Goal: Browse casually: Explore the website without a specific task or goal

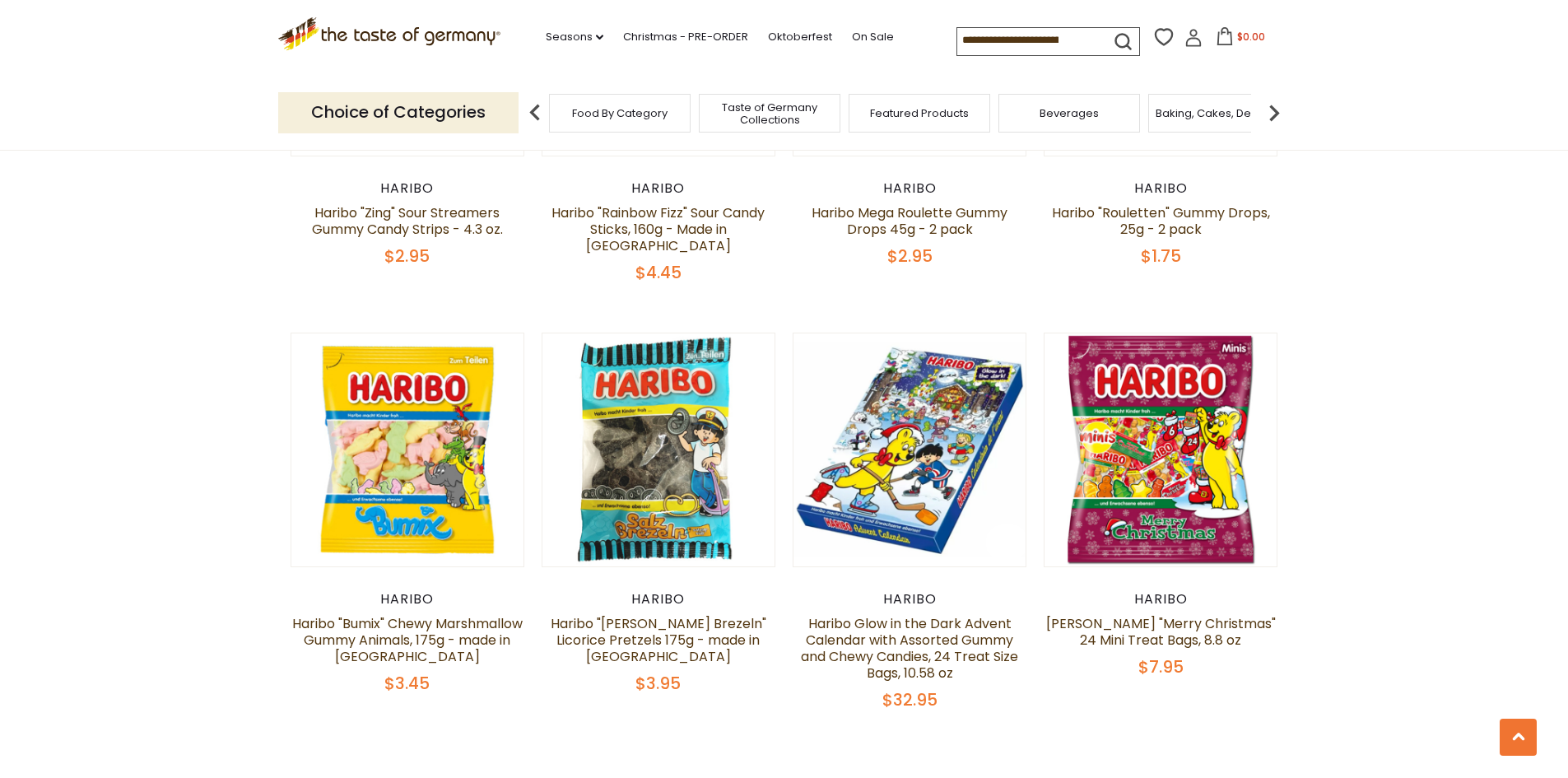
scroll to position [3373, 0]
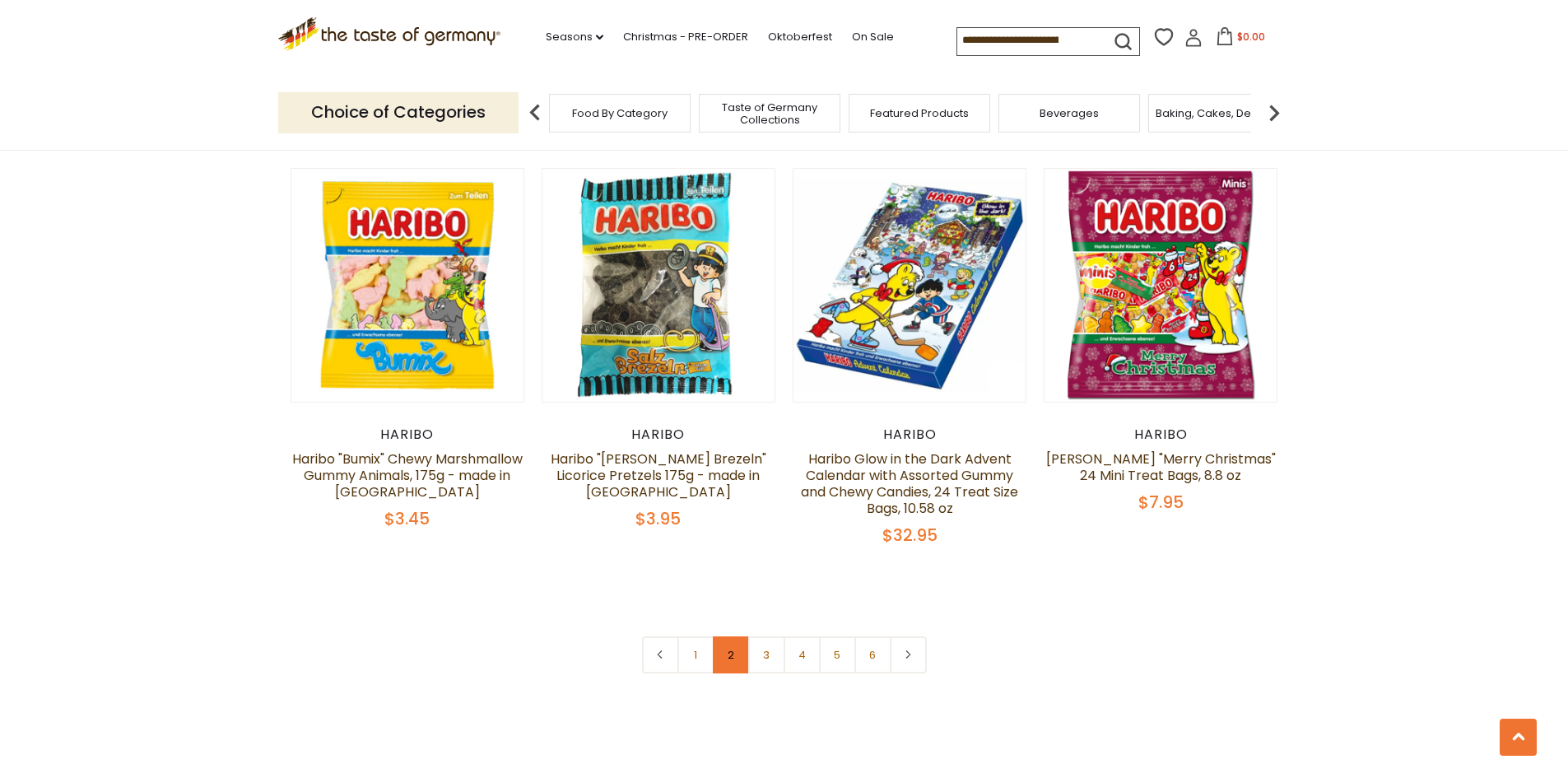
click at [730, 636] on link "2" at bounding box center [731, 655] width 37 height 37
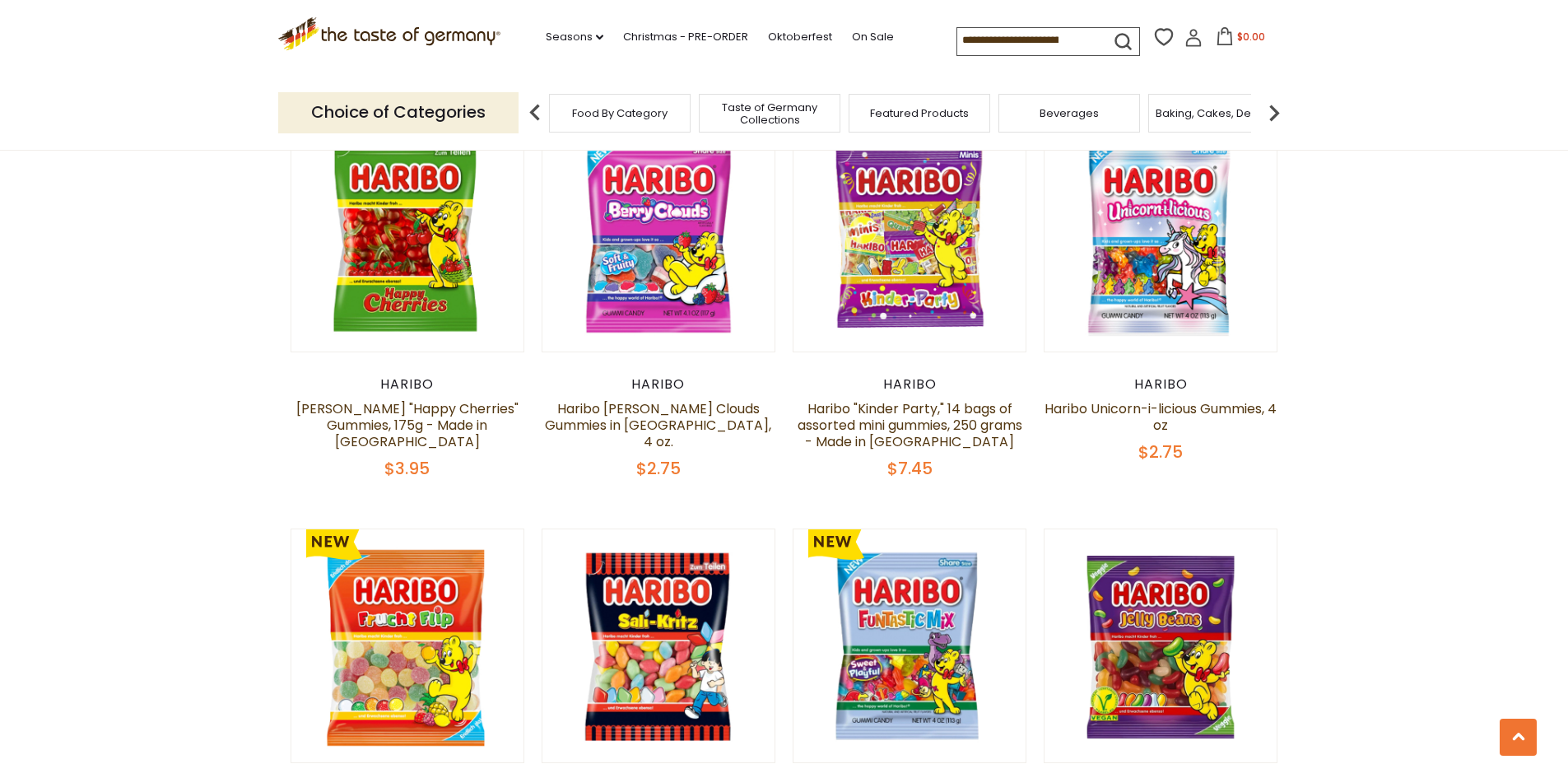
scroll to position [3260, 0]
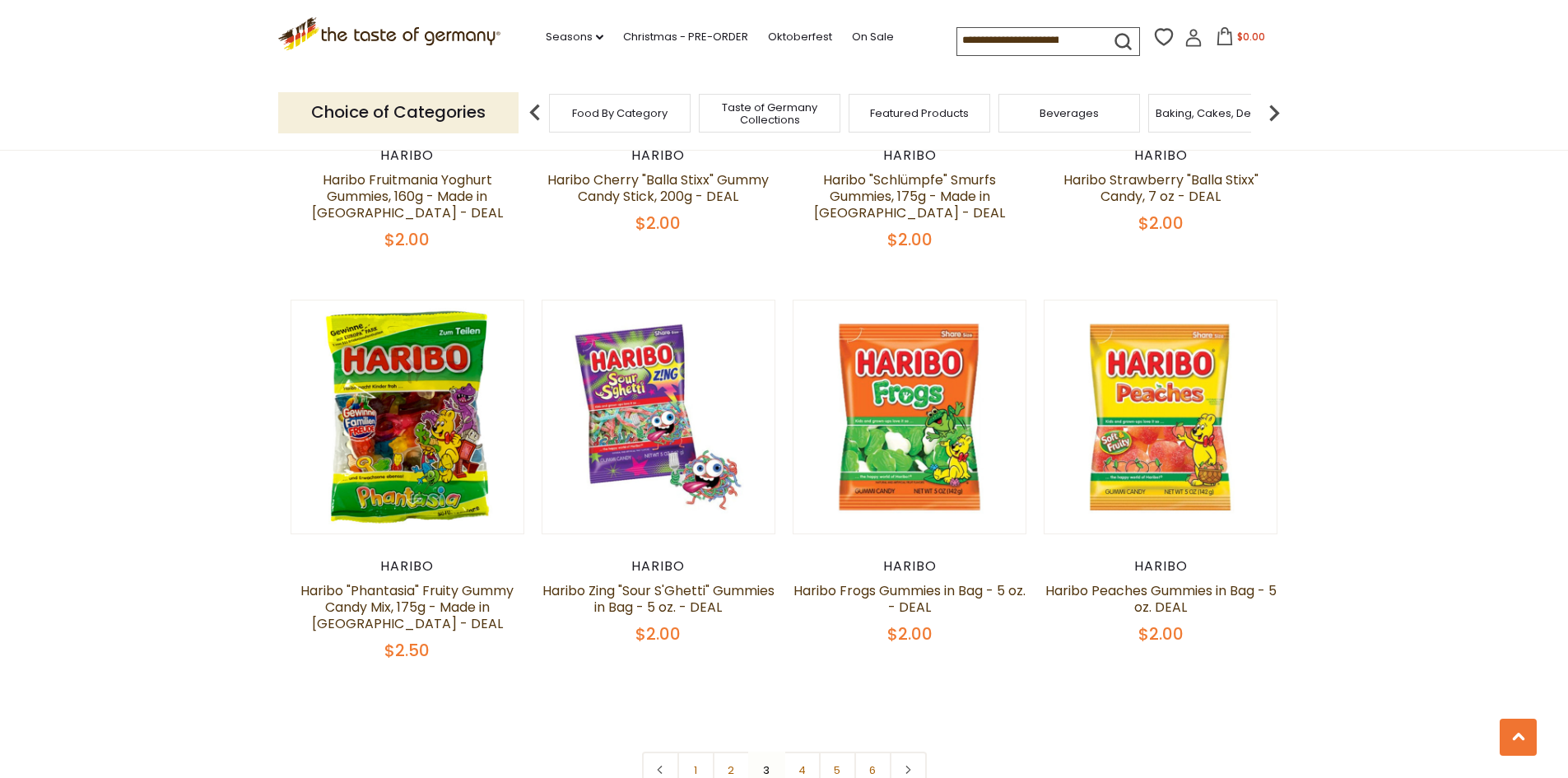
scroll to position [3373, 0]
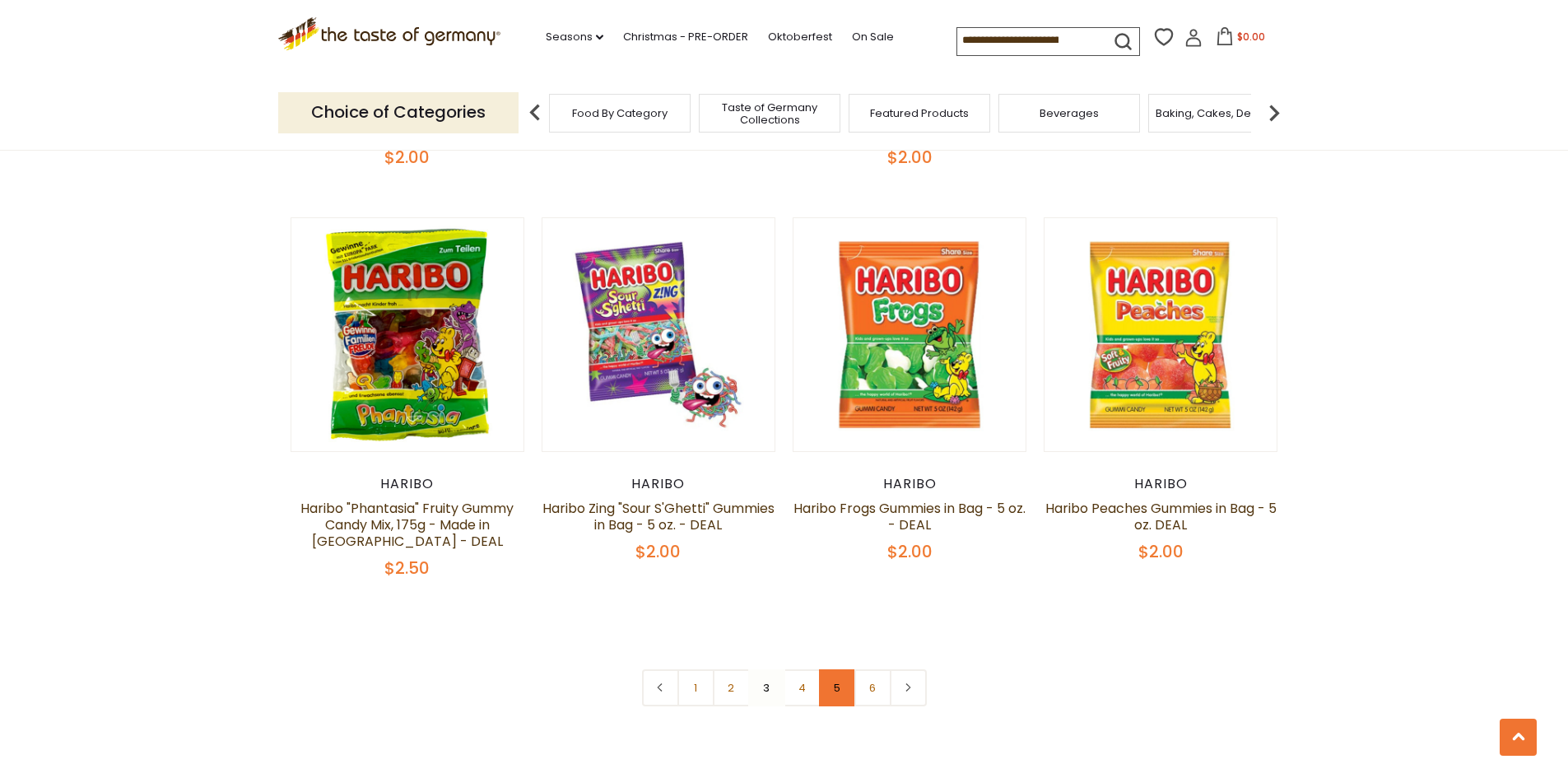
click at [840, 669] on link "5" at bounding box center [838, 687] width 37 height 37
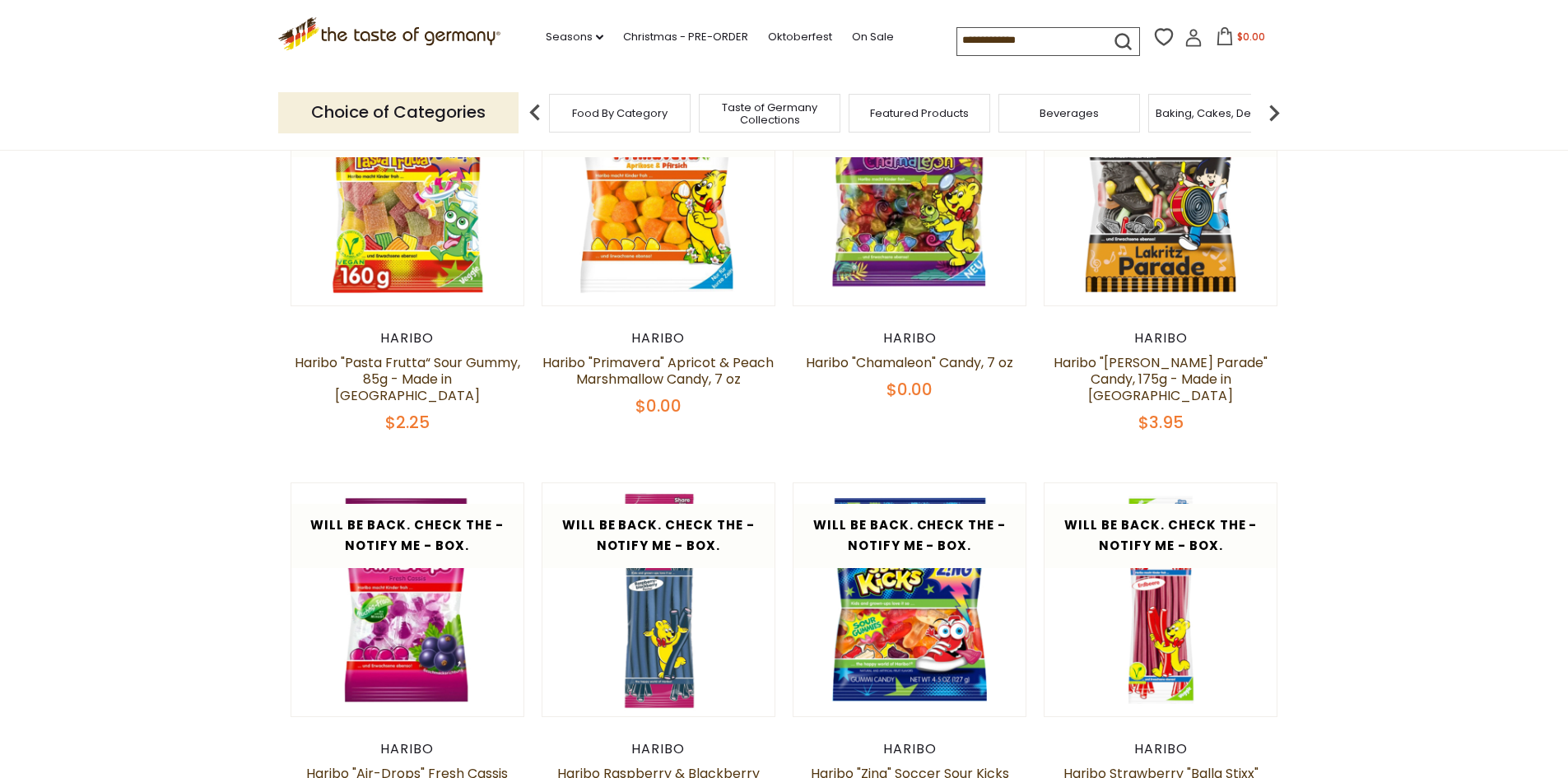
scroll to position [215, 0]
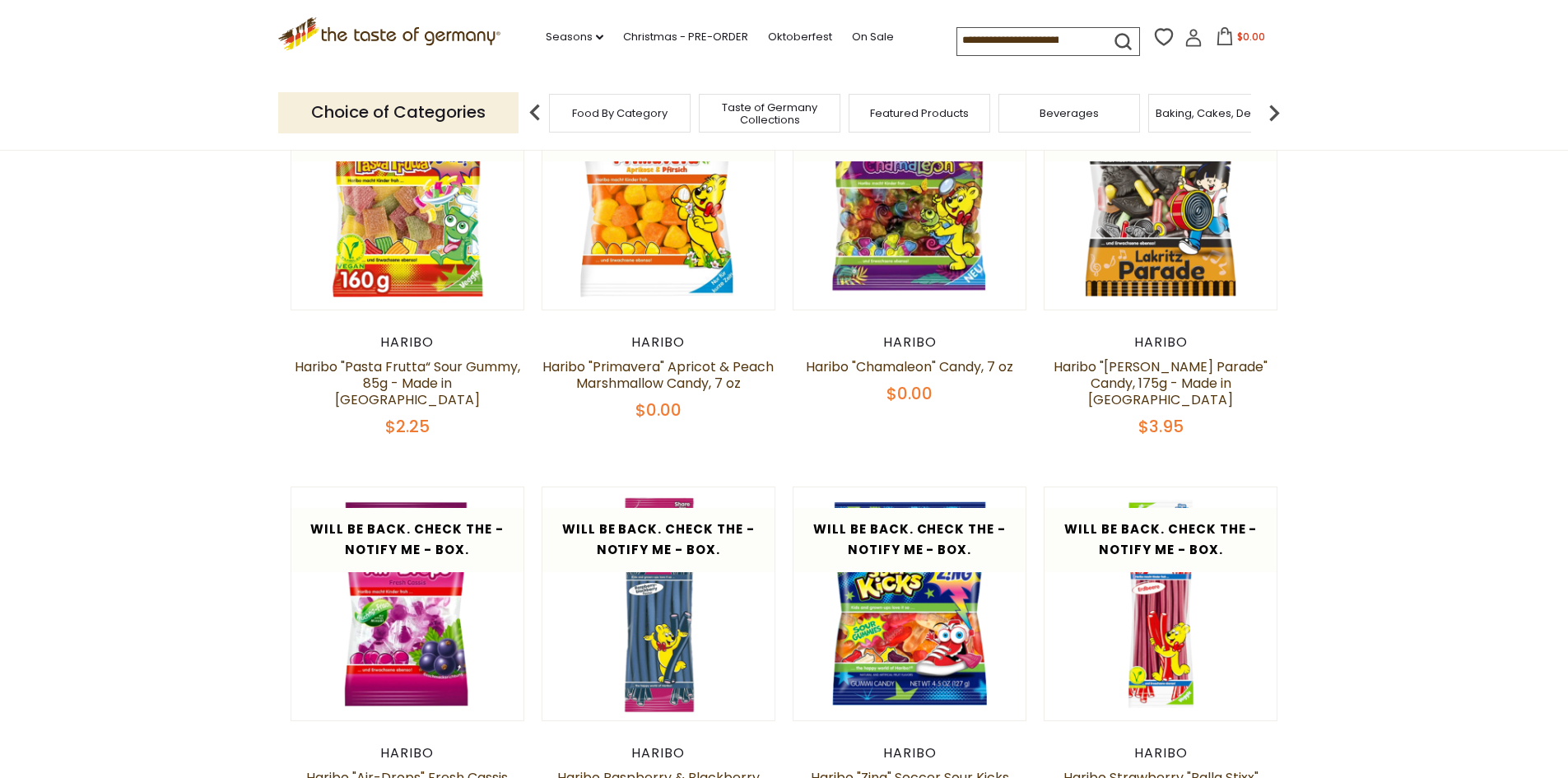
click at [426, 33] on icon at bounding box center [389, 31] width 223 height 28
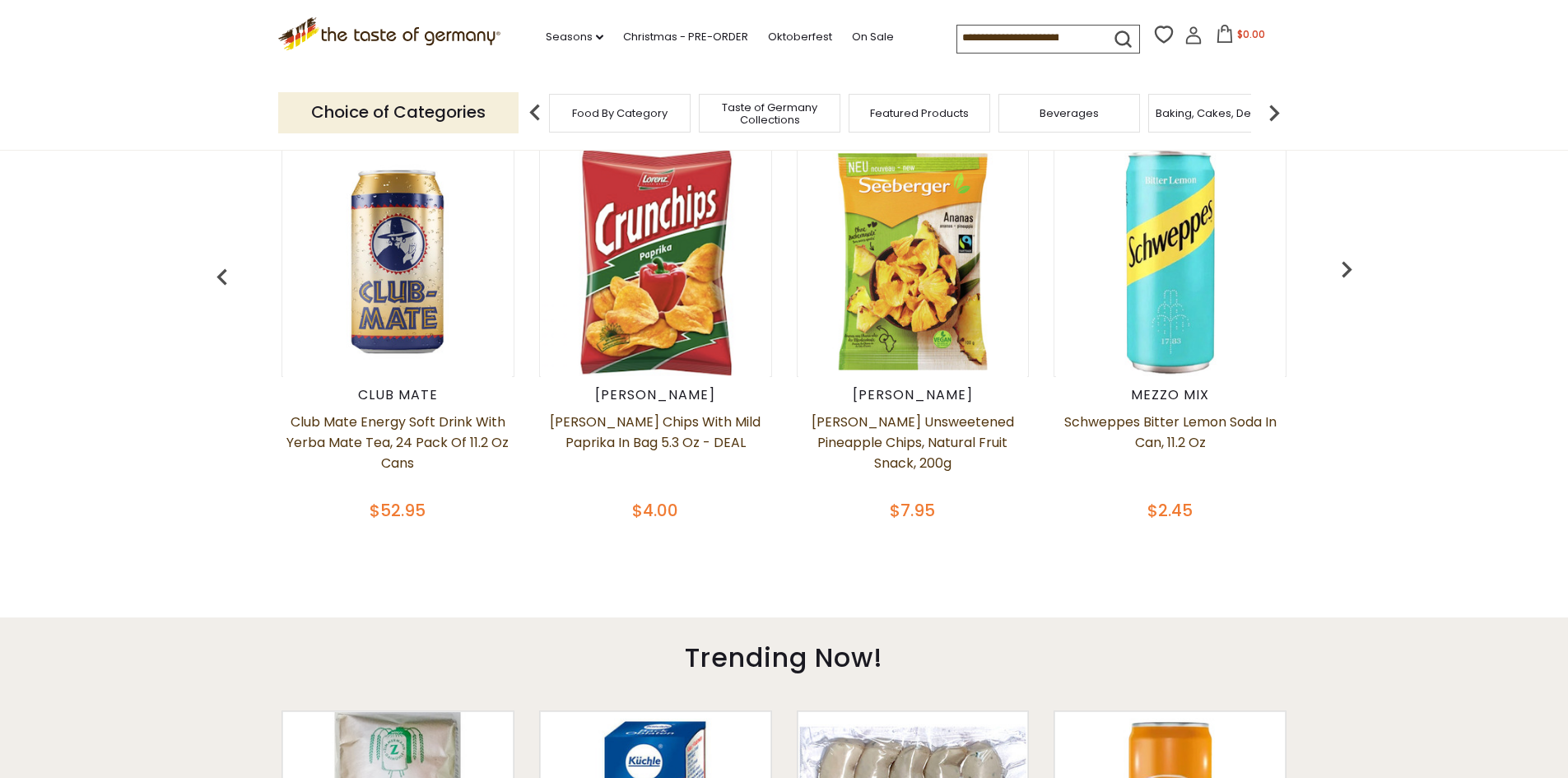
scroll to position [712, 0]
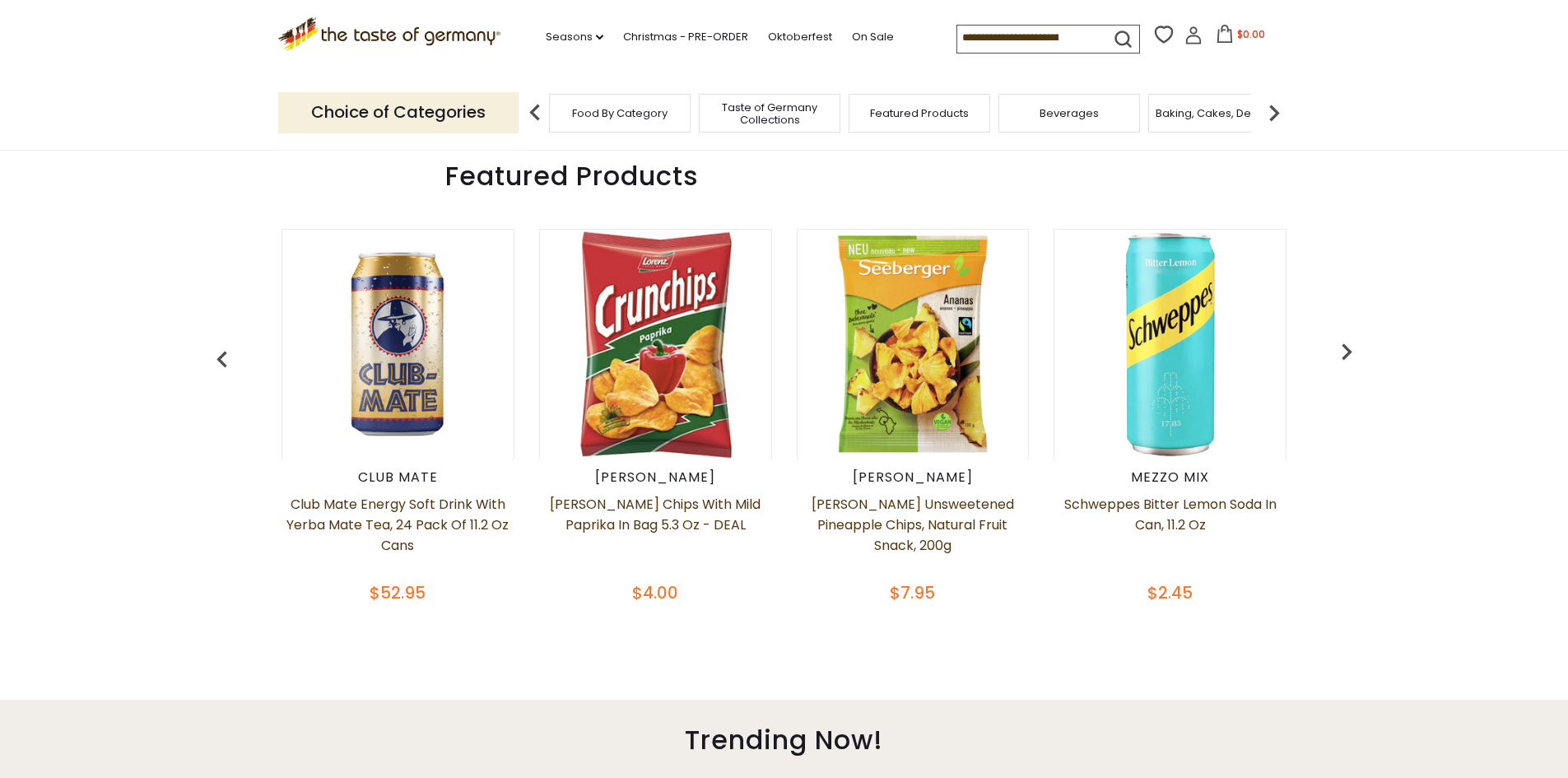
click at [1338, 348] on img "button" at bounding box center [1346, 351] width 33 height 33
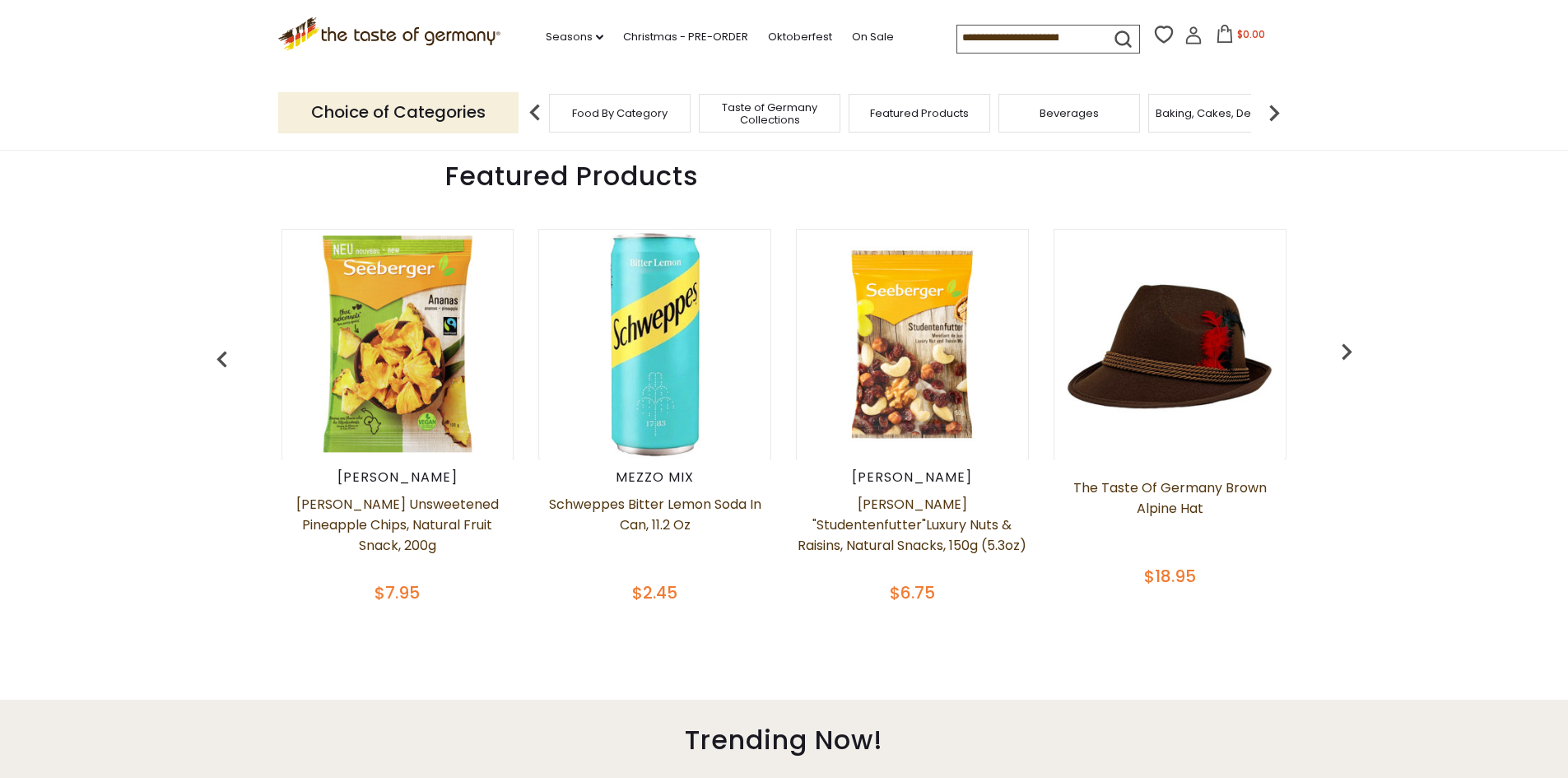
click at [1354, 355] on img "button" at bounding box center [1346, 351] width 33 height 33
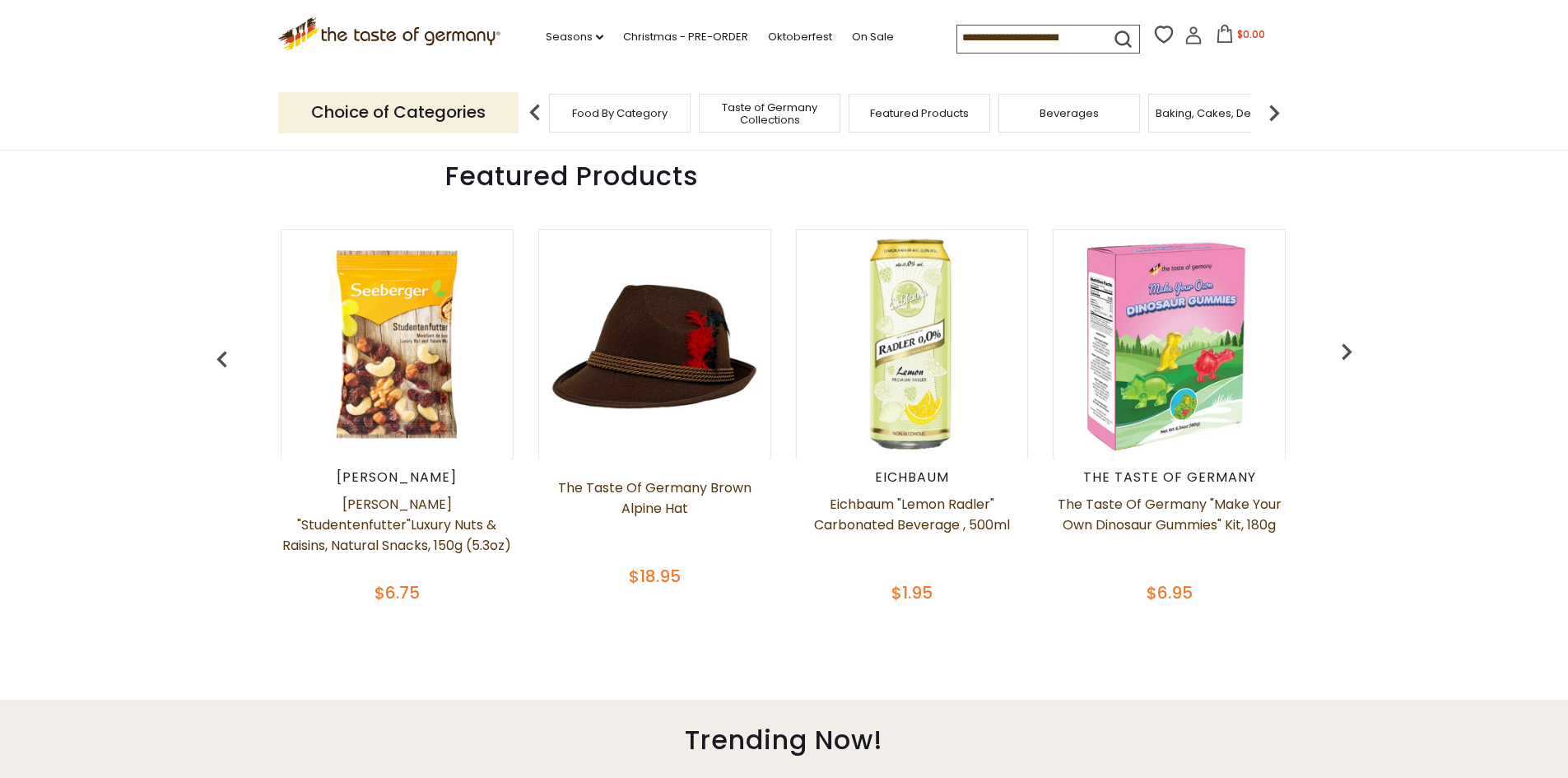
click at [652, 121] on div "Food By Category" at bounding box center [619, 113] width 142 height 38
click at [627, 115] on span "Food By Category" at bounding box center [620, 113] width 96 height 12
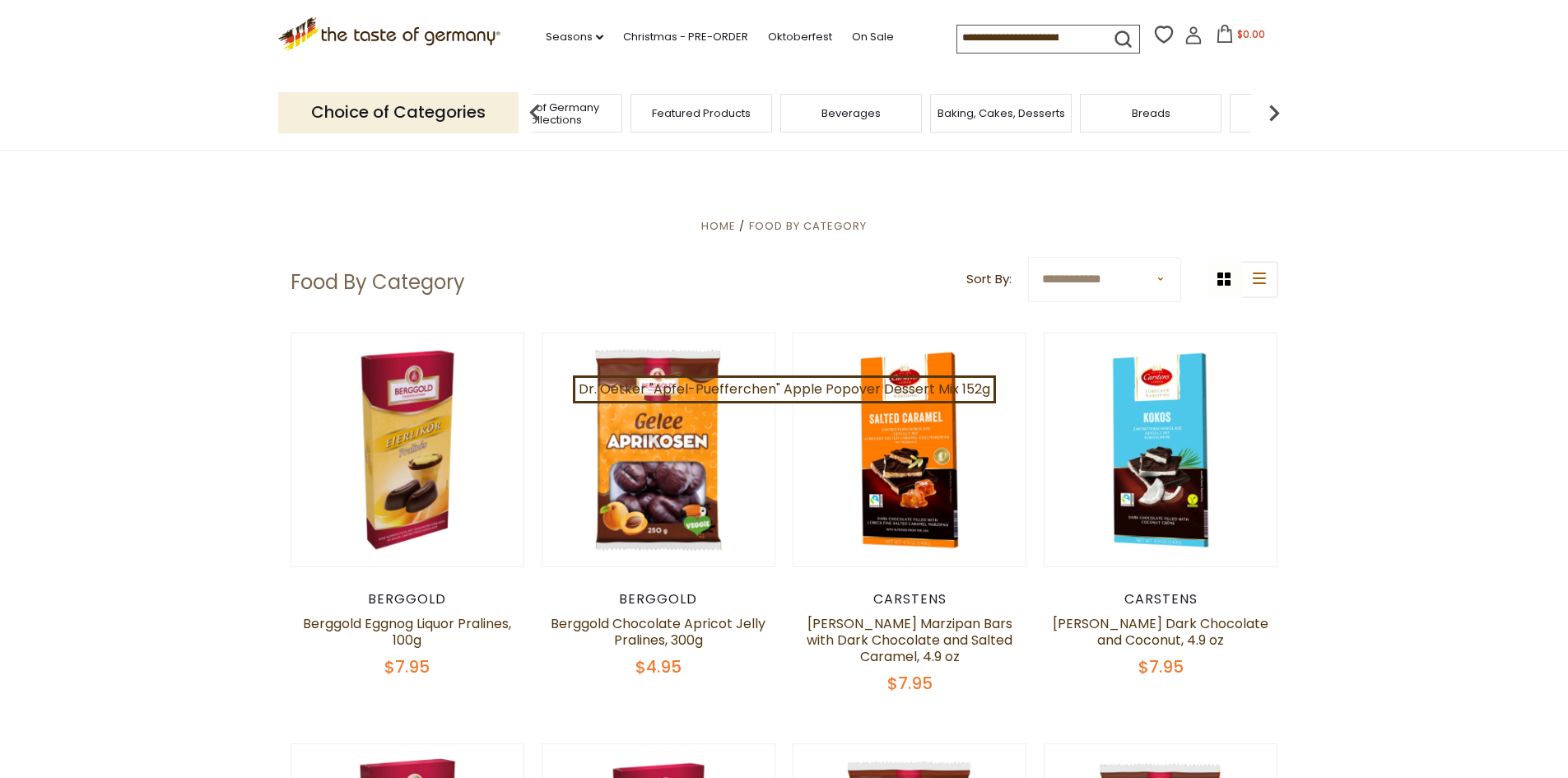
click at [1268, 114] on img at bounding box center [1274, 113] width 33 height 33
click at [1125, 118] on div "Candy" at bounding box center [1083, 113] width 142 height 38
click at [1084, 113] on span "Candy" at bounding box center [1083, 113] width 35 height 12
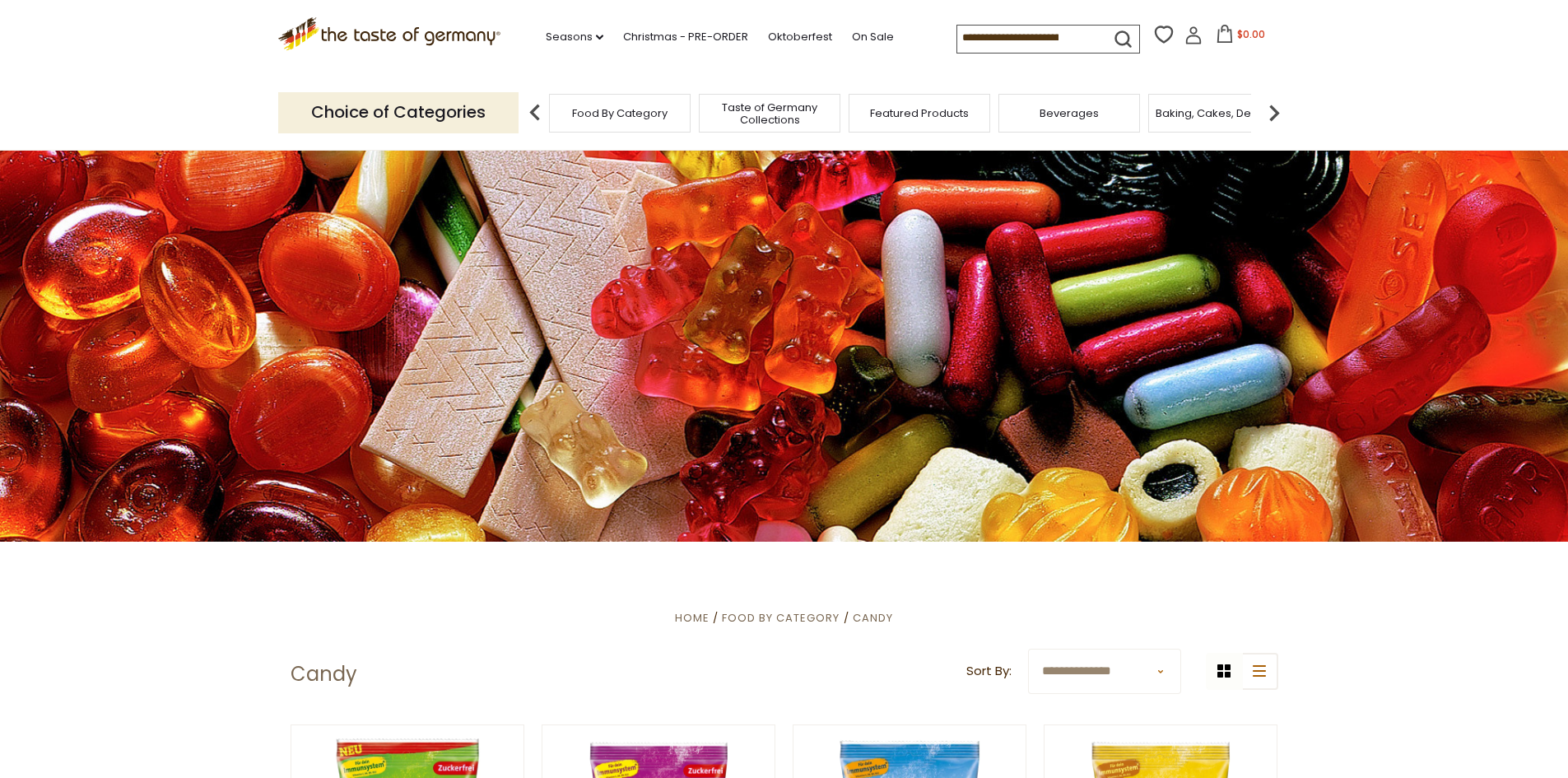
click at [1271, 117] on img at bounding box center [1274, 113] width 33 height 33
click at [1197, 109] on div "Breads" at bounding box center [1151, 113] width 142 height 38
click at [1159, 115] on span "Breads" at bounding box center [1151, 113] width 38 height 12
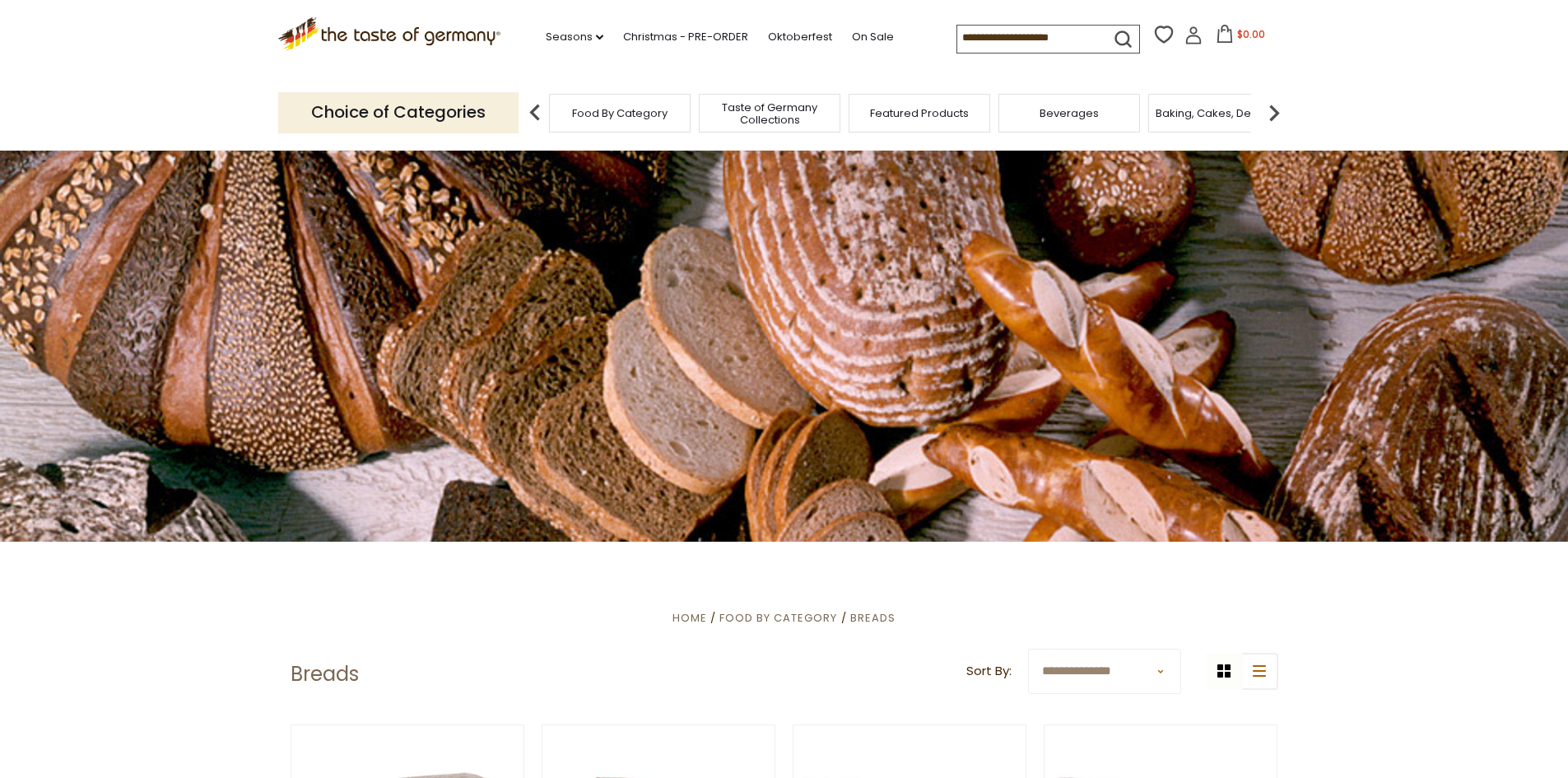
scroll to position [165, 0]
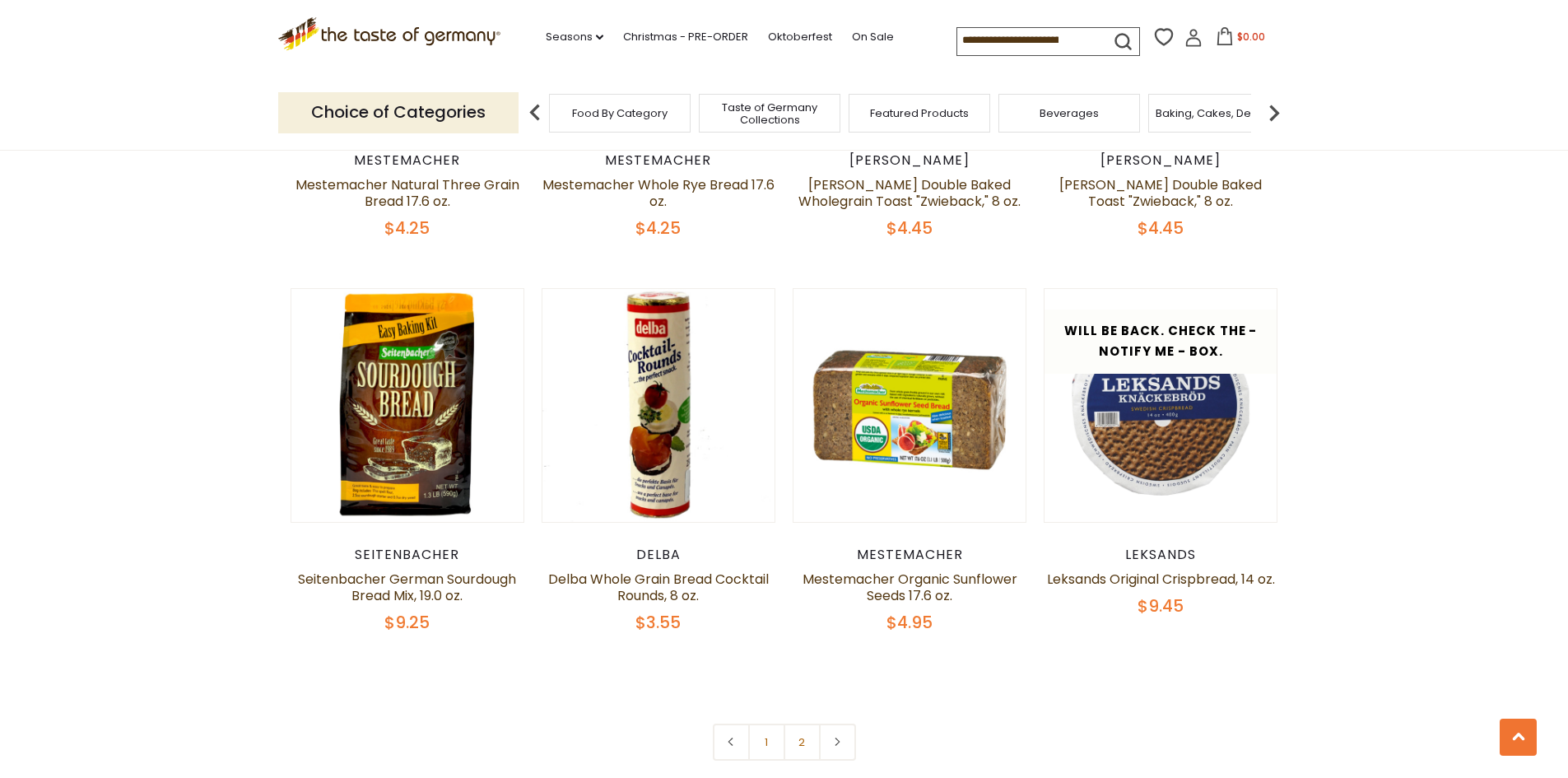
scroll to position [3702, 0]
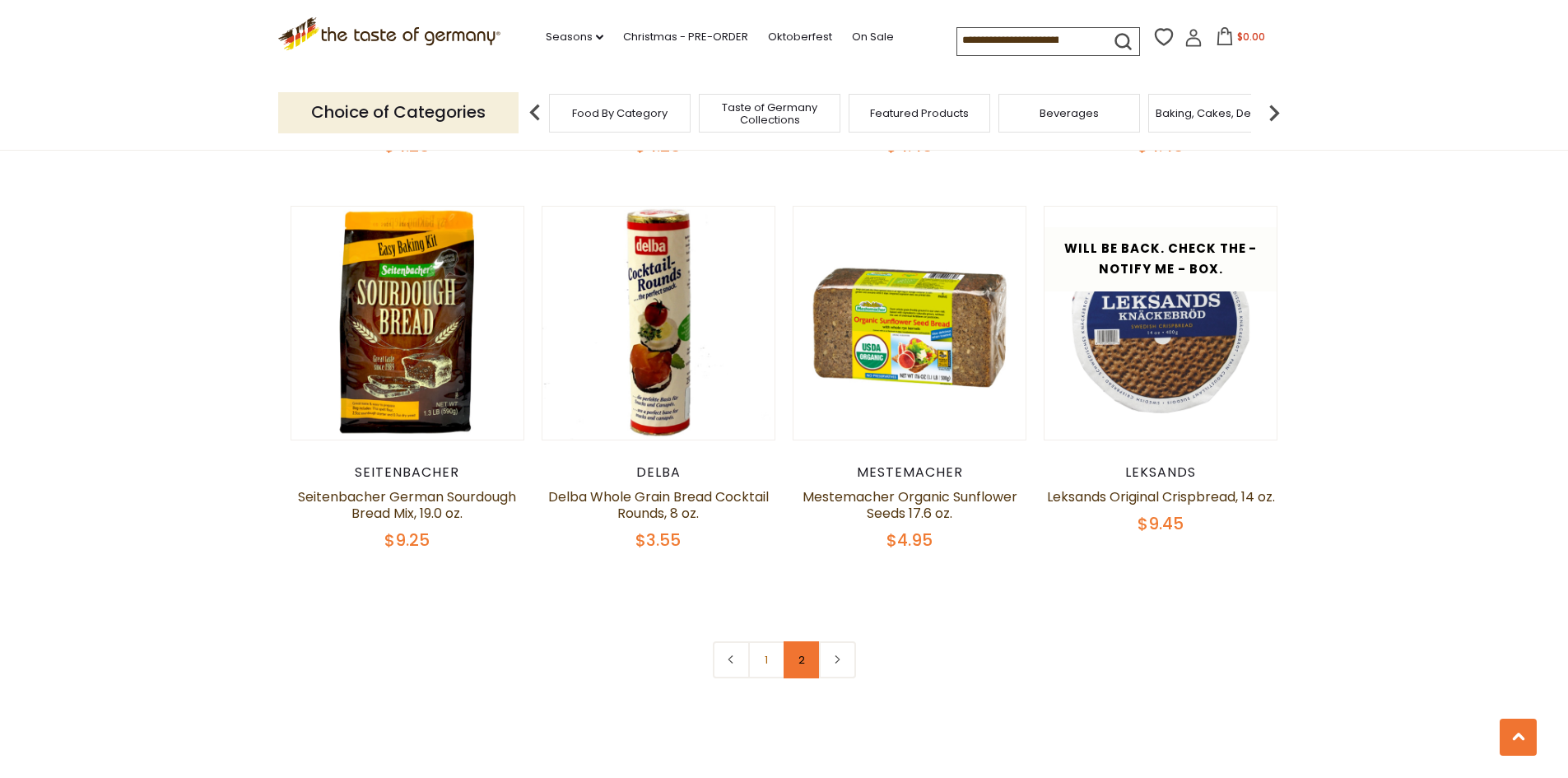
click at [798, 650] on link "2" at bounding box center [802, 659] width 37 height 37
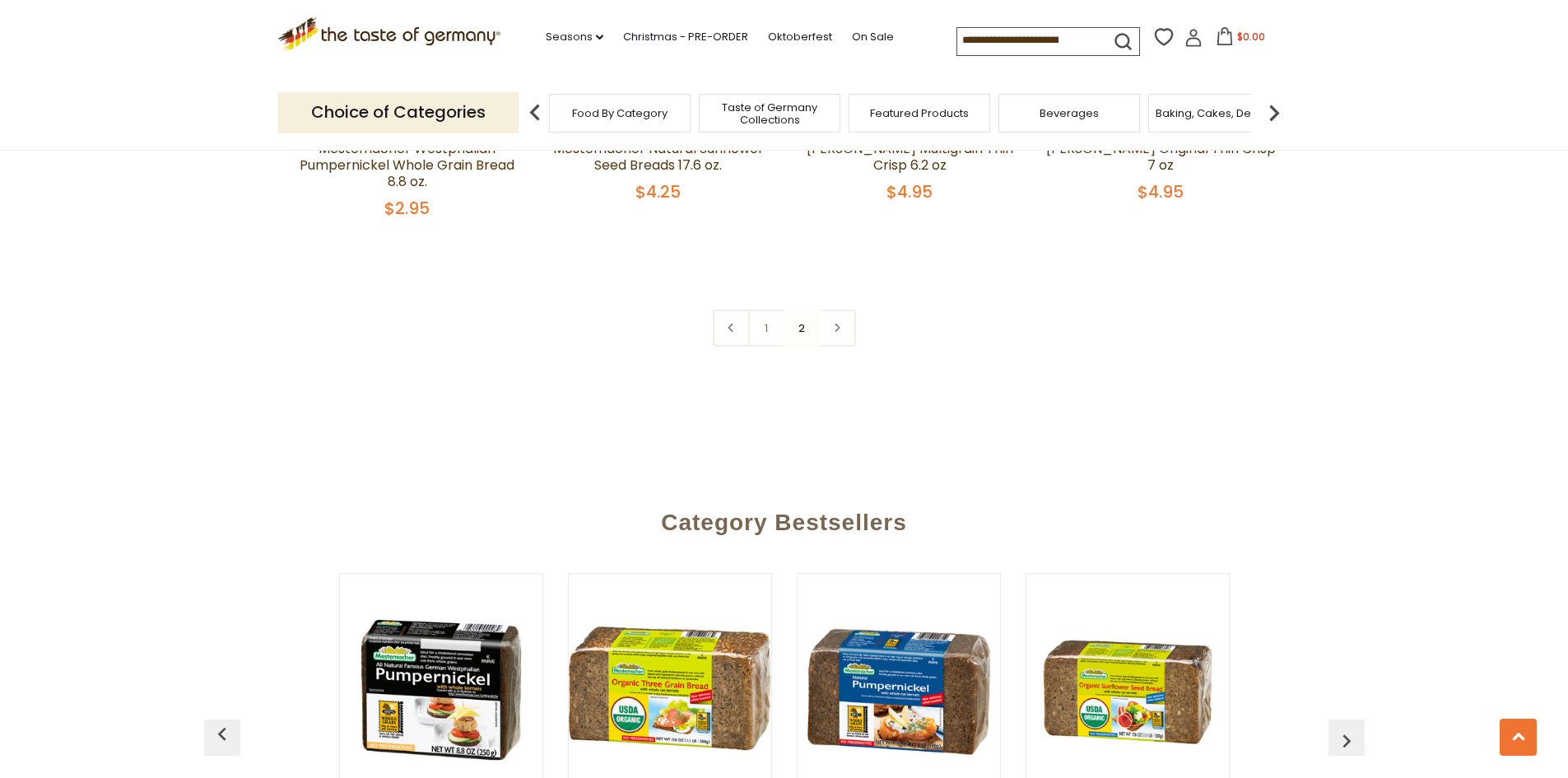
scroll to position [2212, 0]
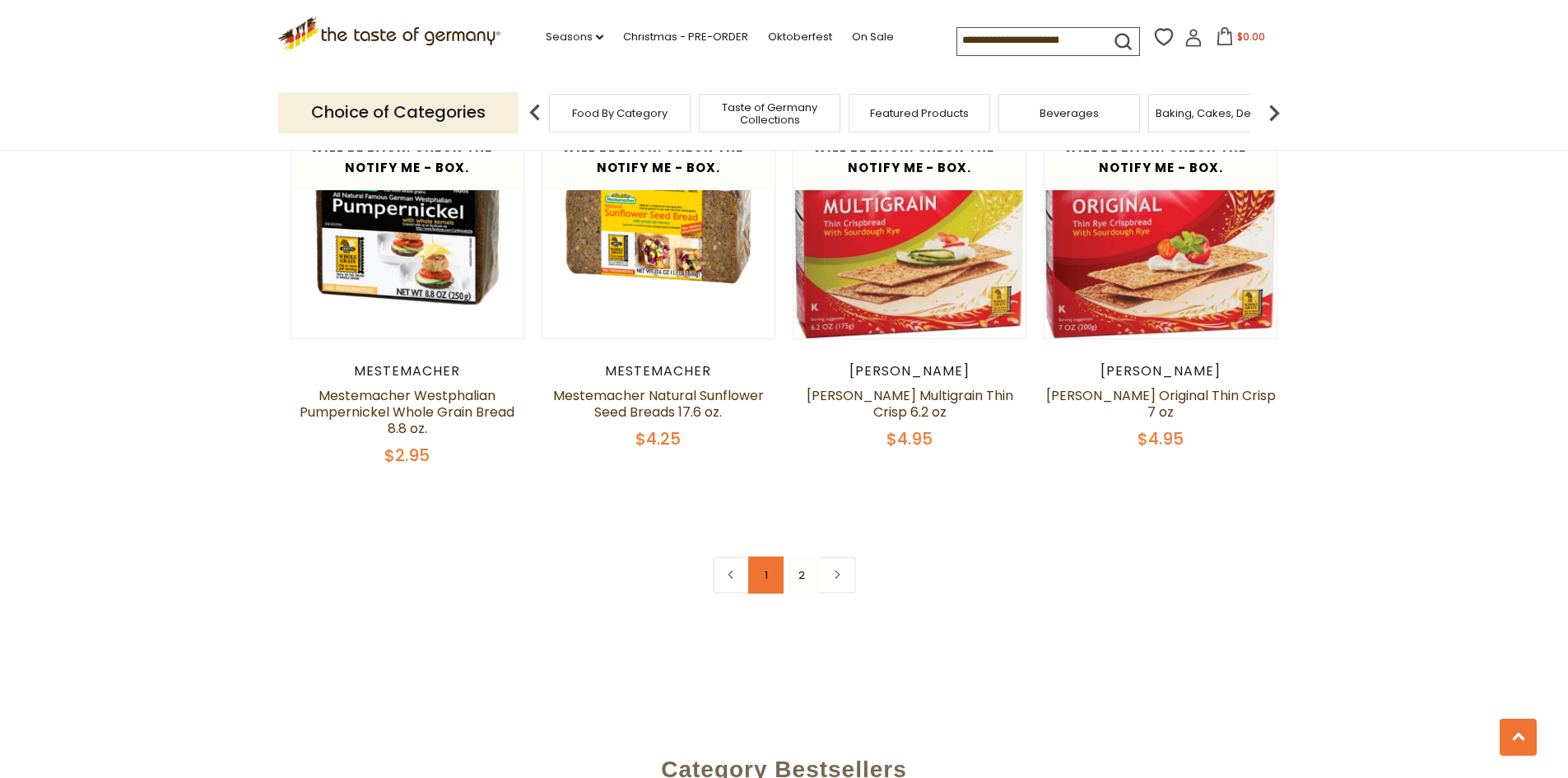
click at [775, 563] on link "1" at bounding box center [767, 574] width 37 height 37
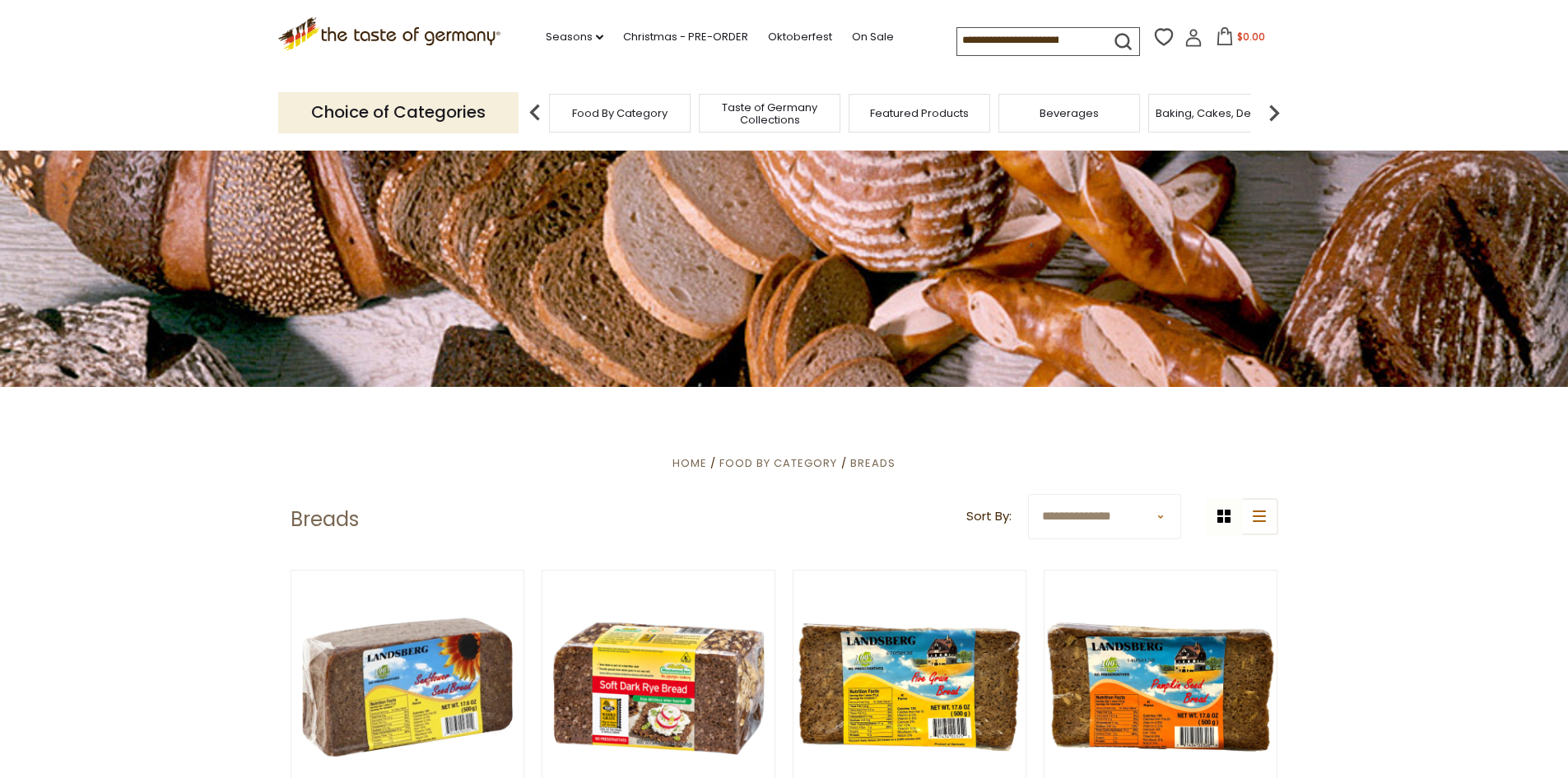
scroll to position [0, 0]
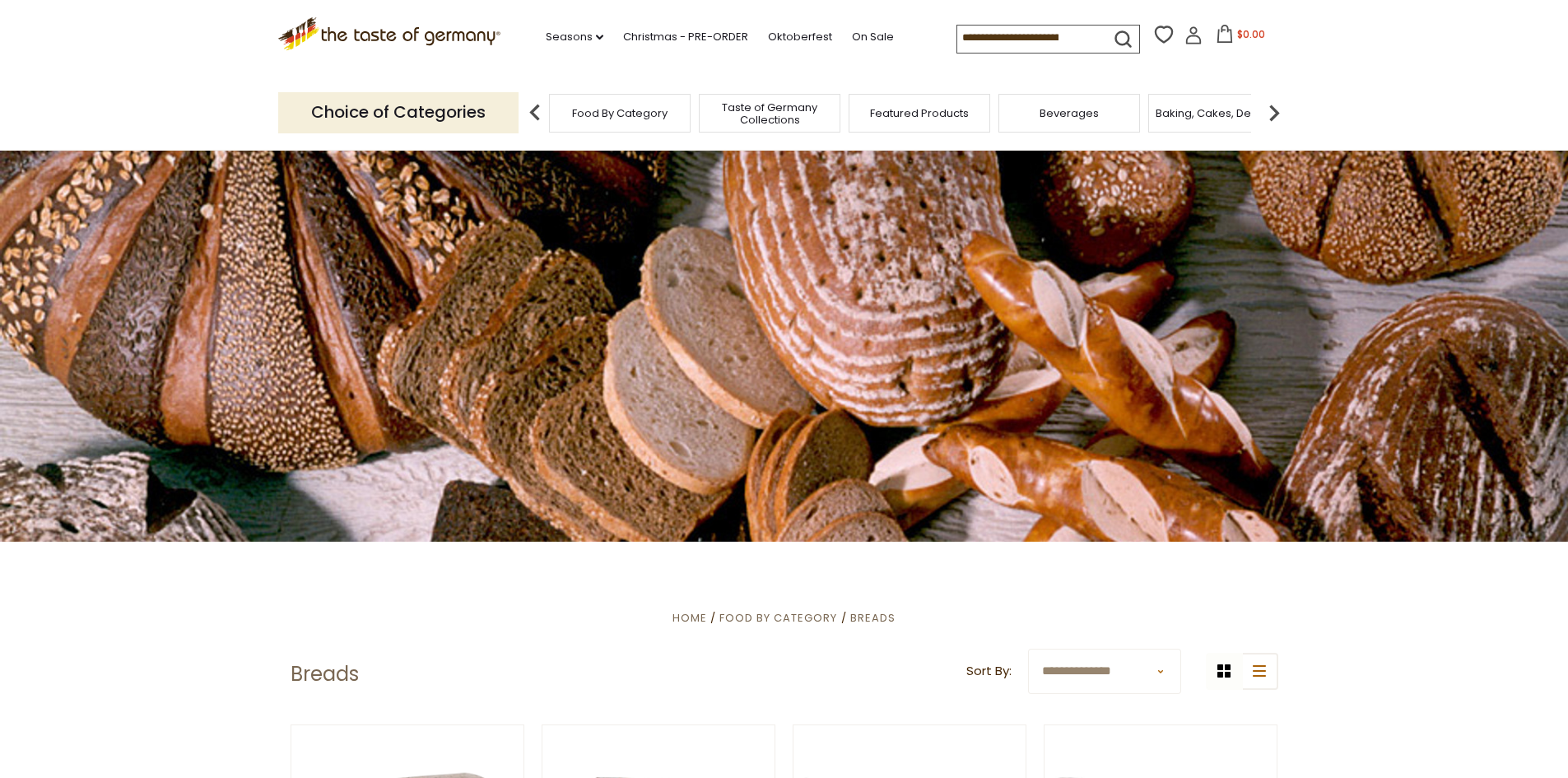
click at [1280, 126] on img at bounding box center [1274, 113] width 33 height 33
click at [867, 110] on span "Beverages" at bounding box center [851, 113] width 59 height 12
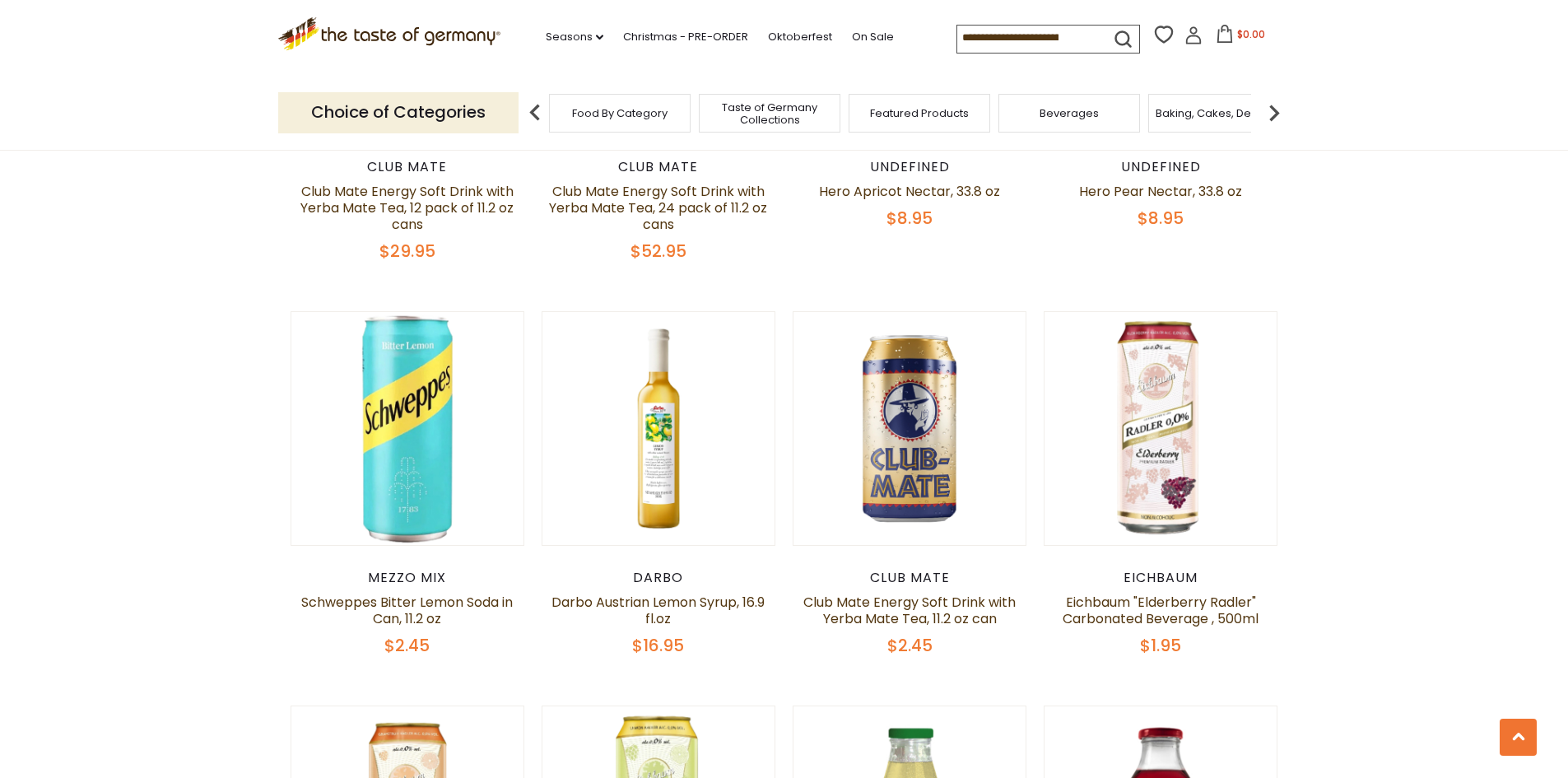
scroll to position [412, 0]
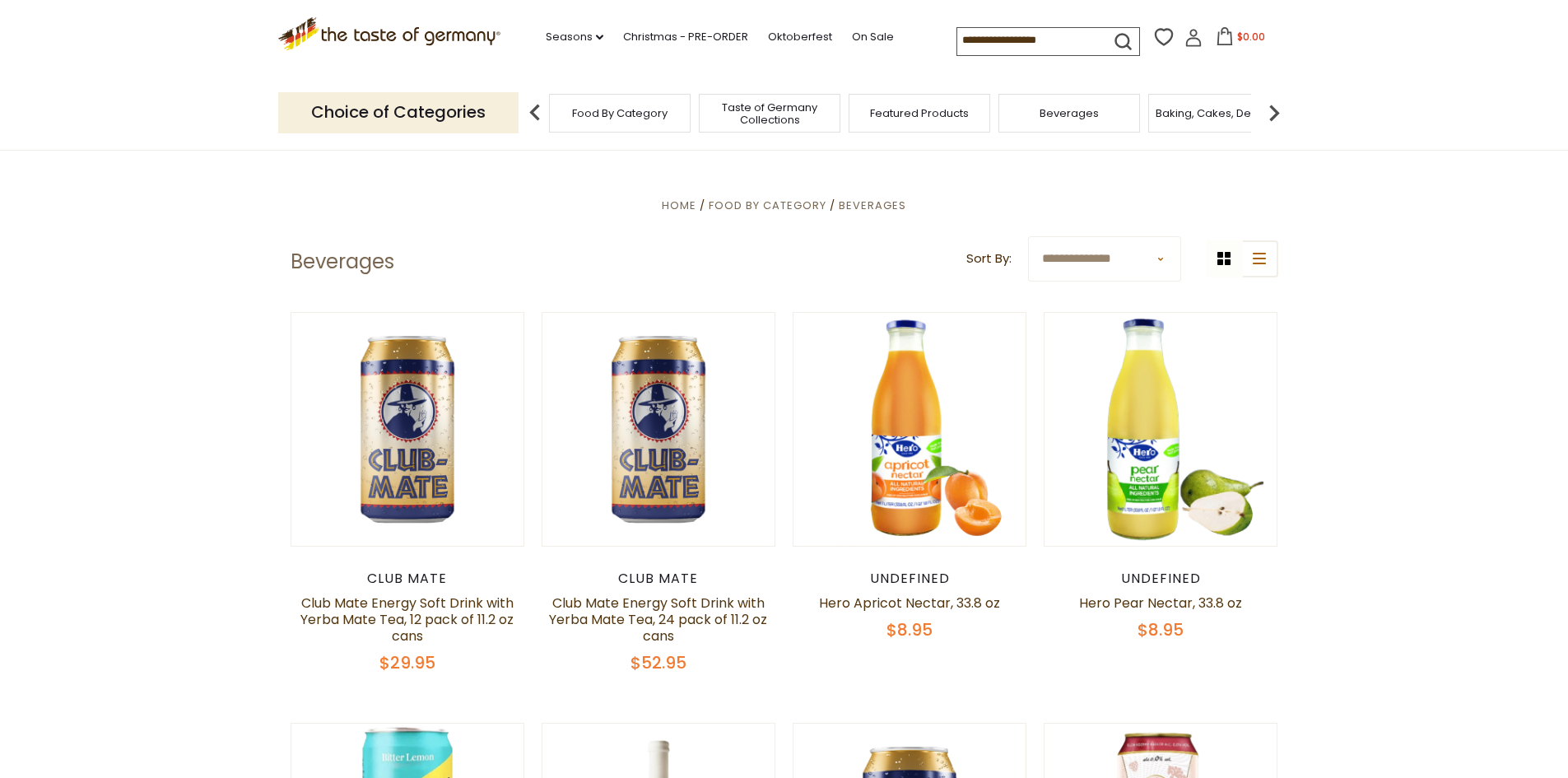
click at [1117, 259] on select "**********" at bounding box center [1105, 258] width 153 height 45
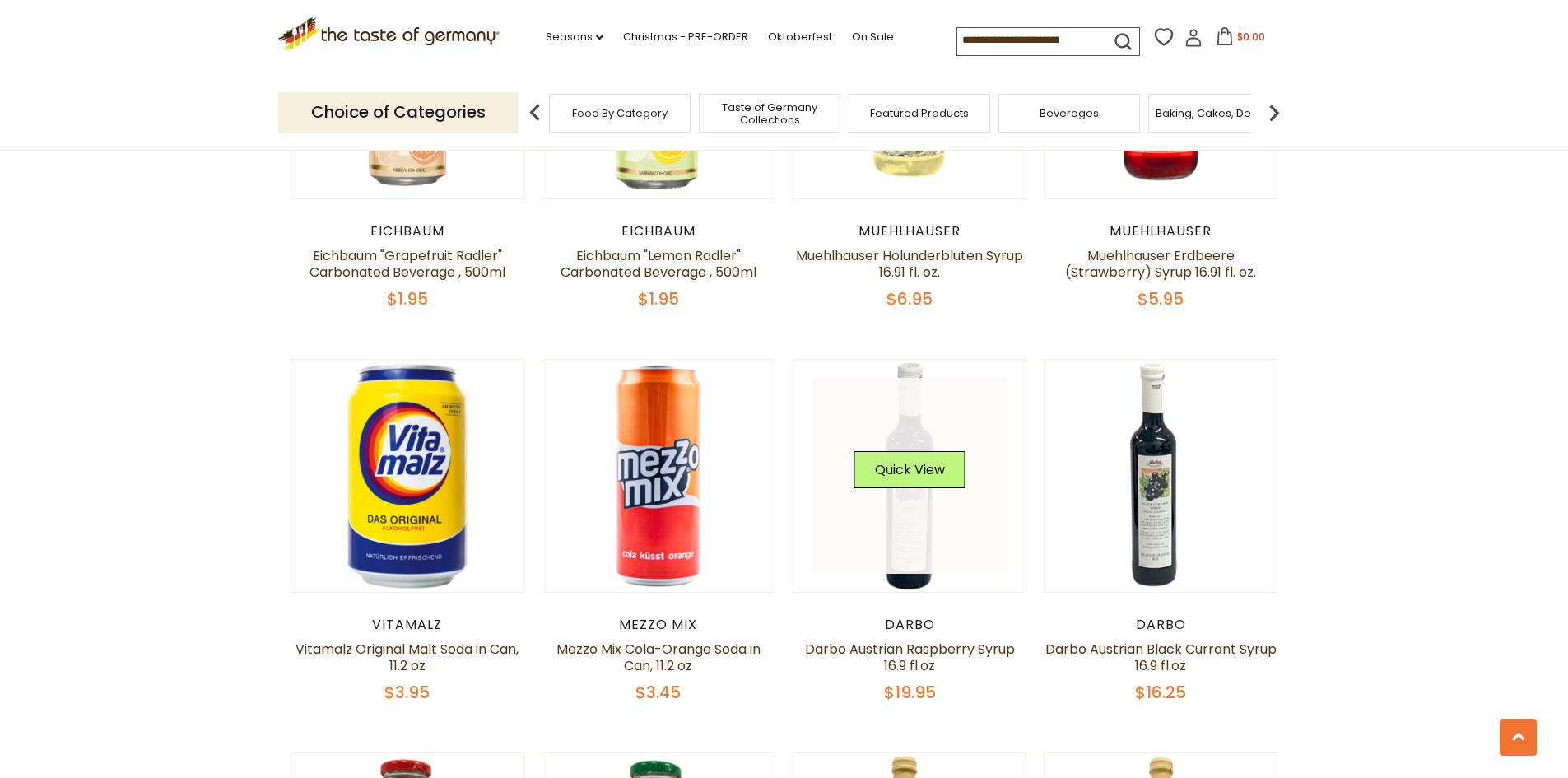
scroll to position [1646, 0]
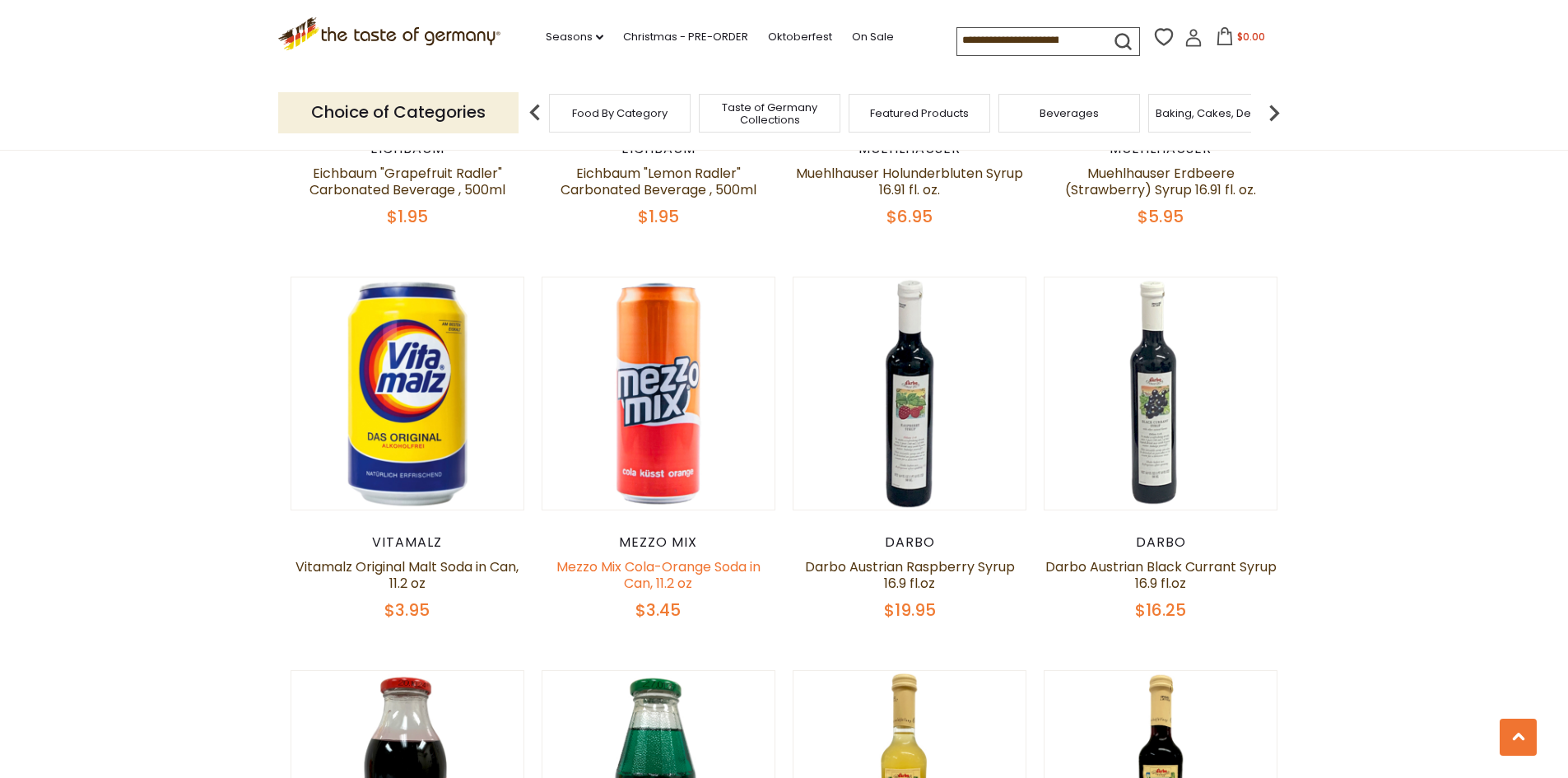
click at [668, 570] on link "Mezzo Mix Cola-Orange Soda in Can, 11.2 oz" at bounding box center [658, 574] width 204 height 35
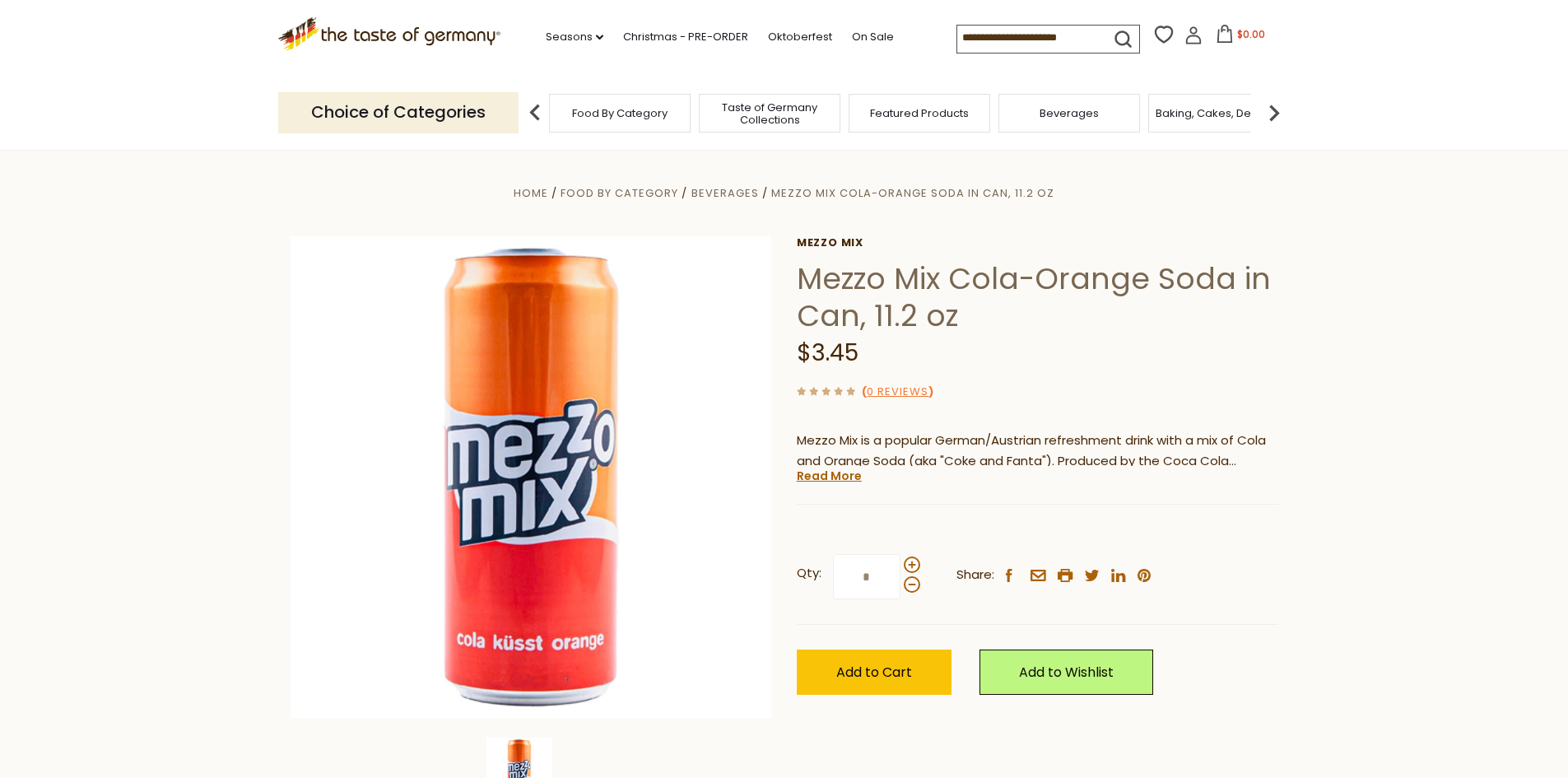
scroll to position [82, 0]
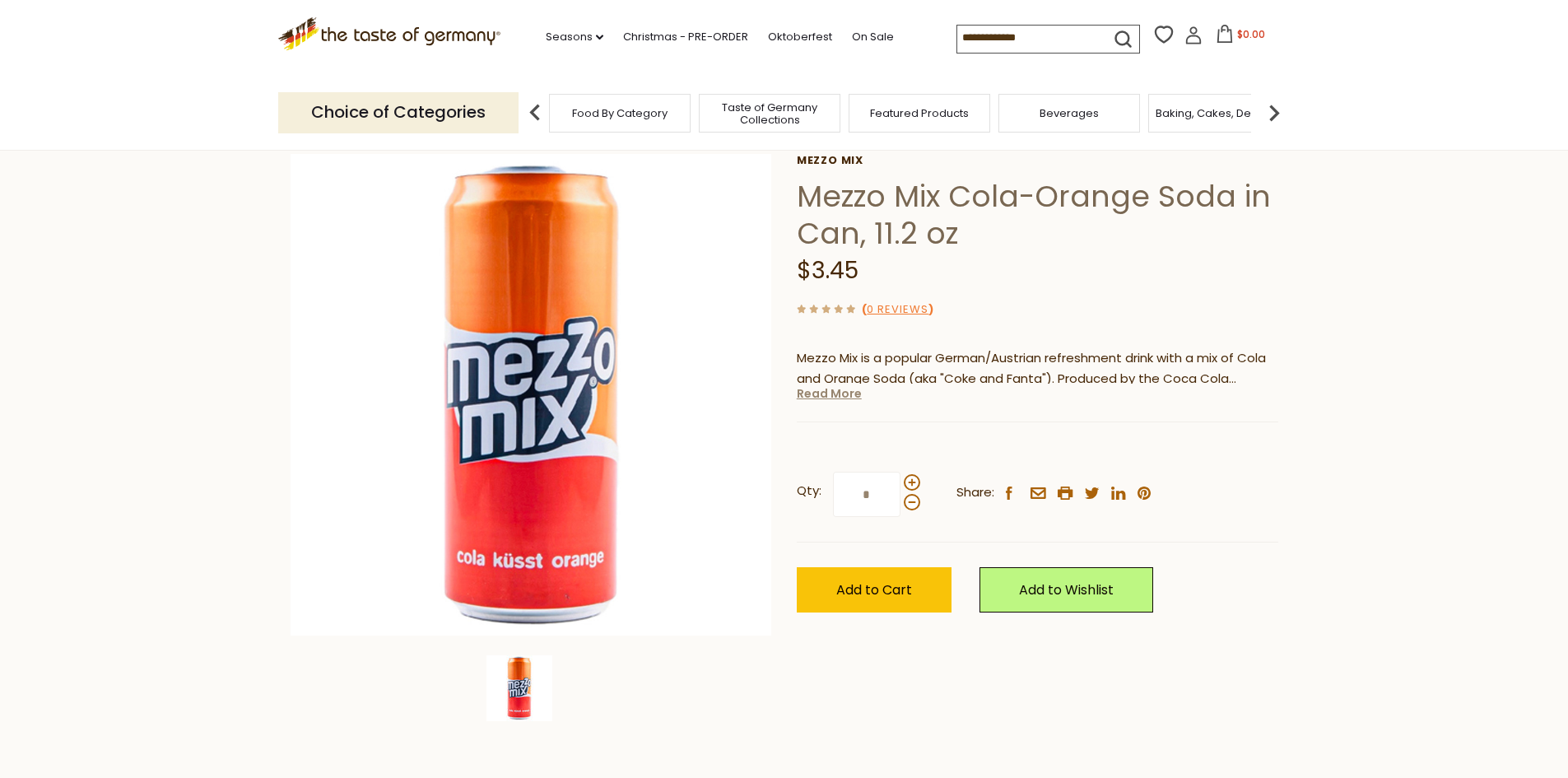
click at [834, 391] on link "Read More" at bounding box center [829, 392] width 65 height 16
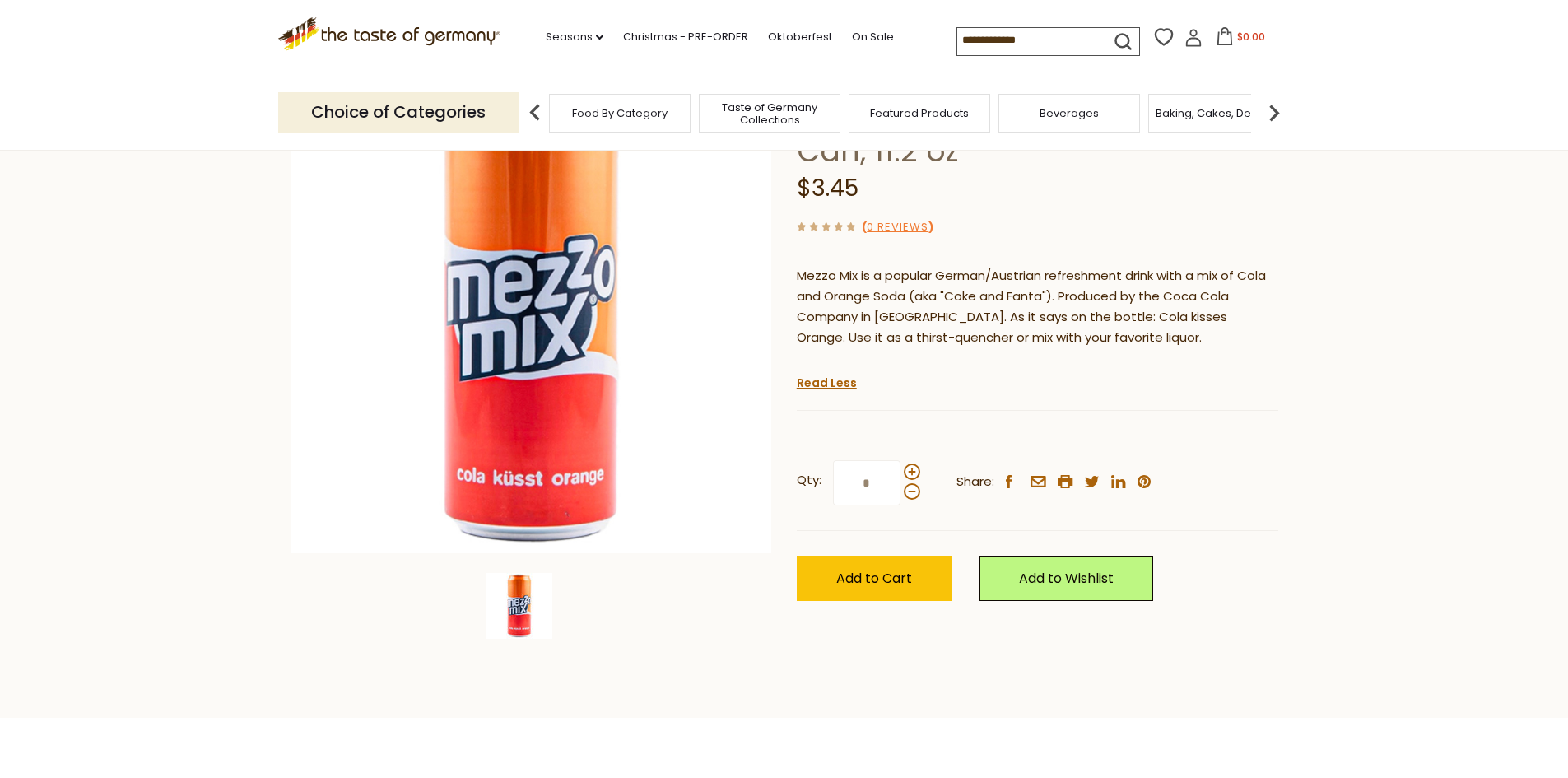
scroll to position [0, 0]
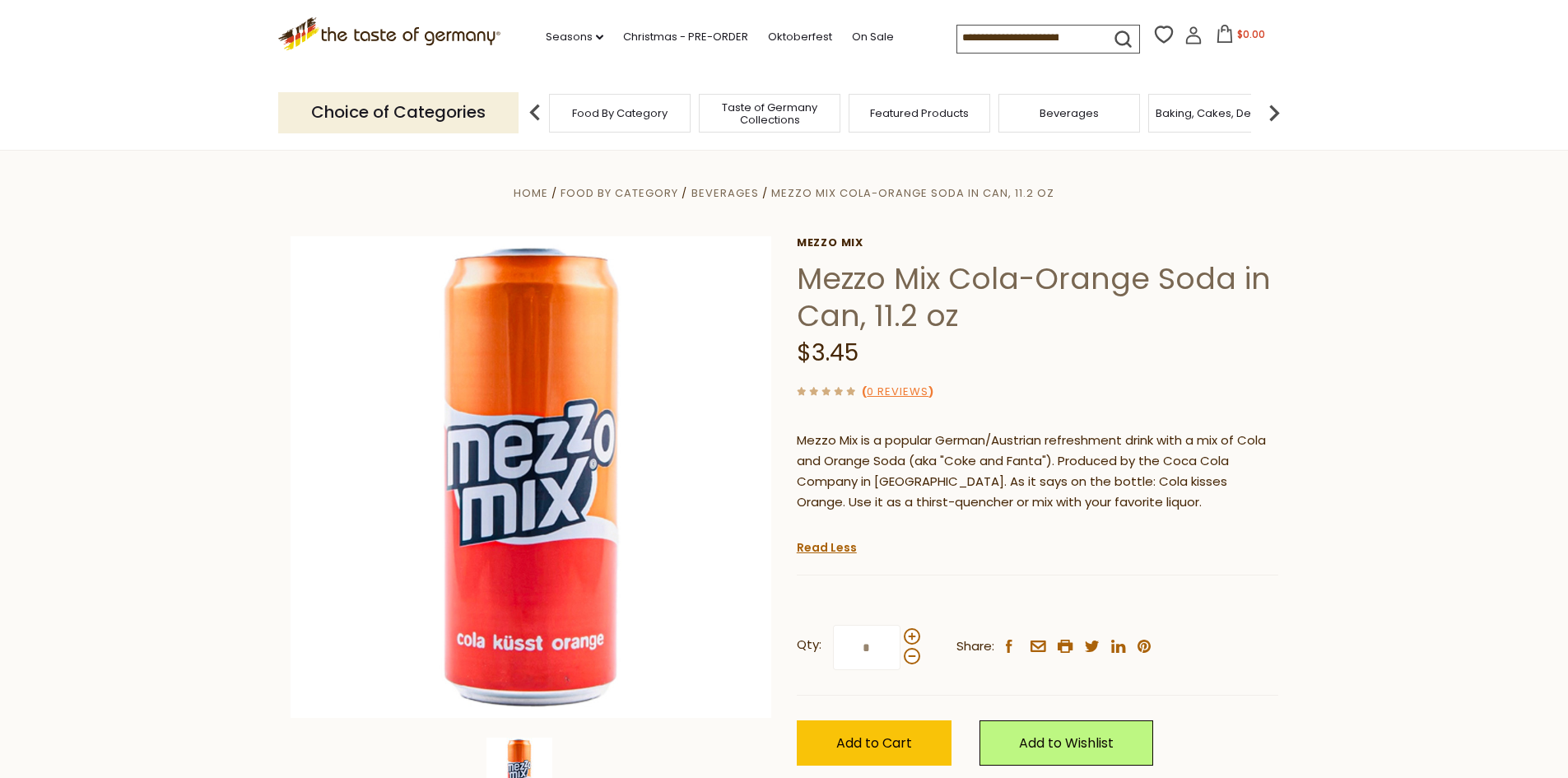
click at [1282, 101] on img at bounding box center [1274, 113] width 33 height 33
click at [1274, 115] on img at bounding box center [1274, 113] width 33 height 33
click at [1154, 121] on div "Cookies" at bounding box center [1164, 113] width 142 height 38
click at [1158, 118] on span "Cookies" at bounding box center [1164, 113] width 44 height 12
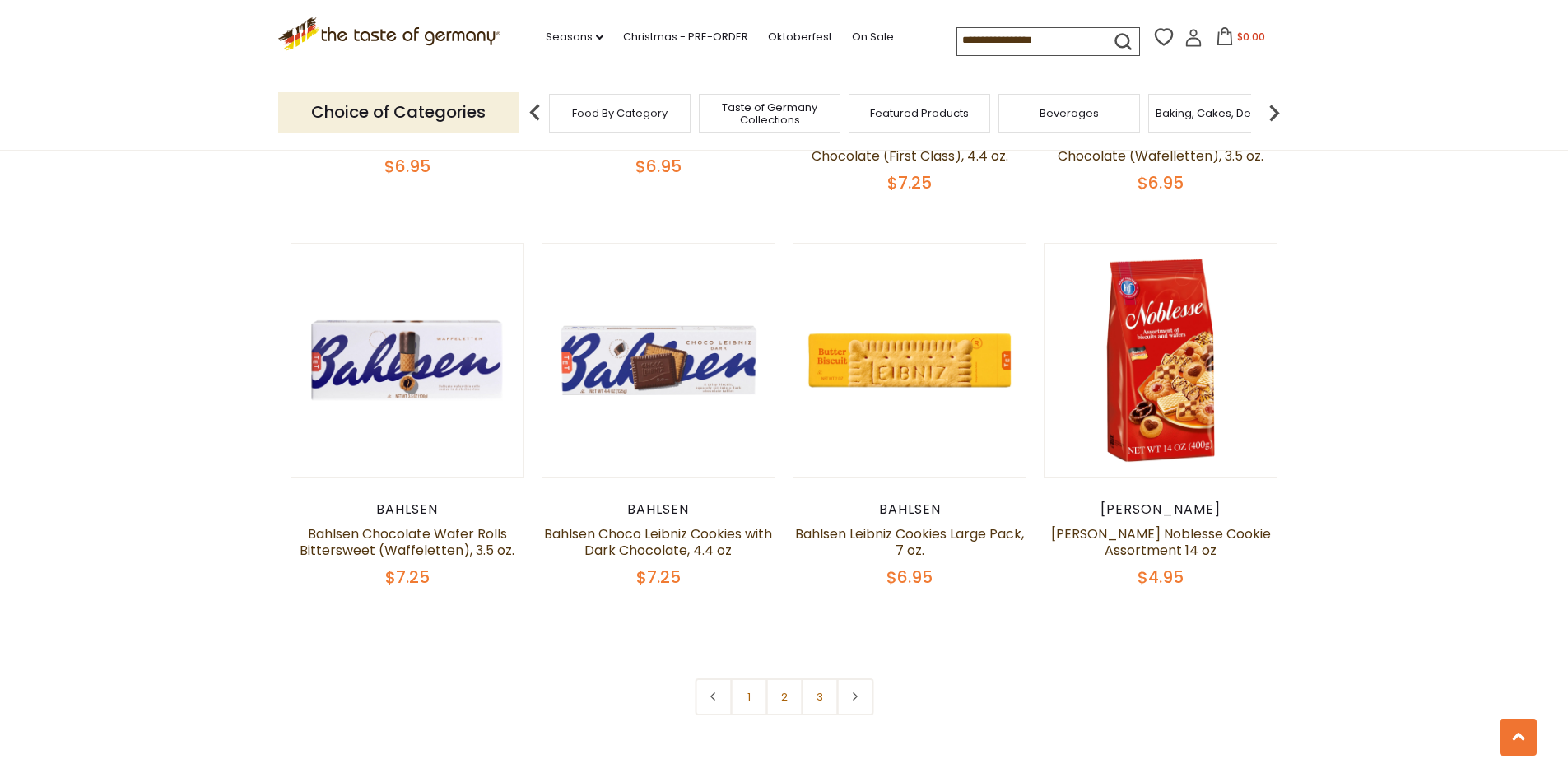
scroll to position [3620, 0]
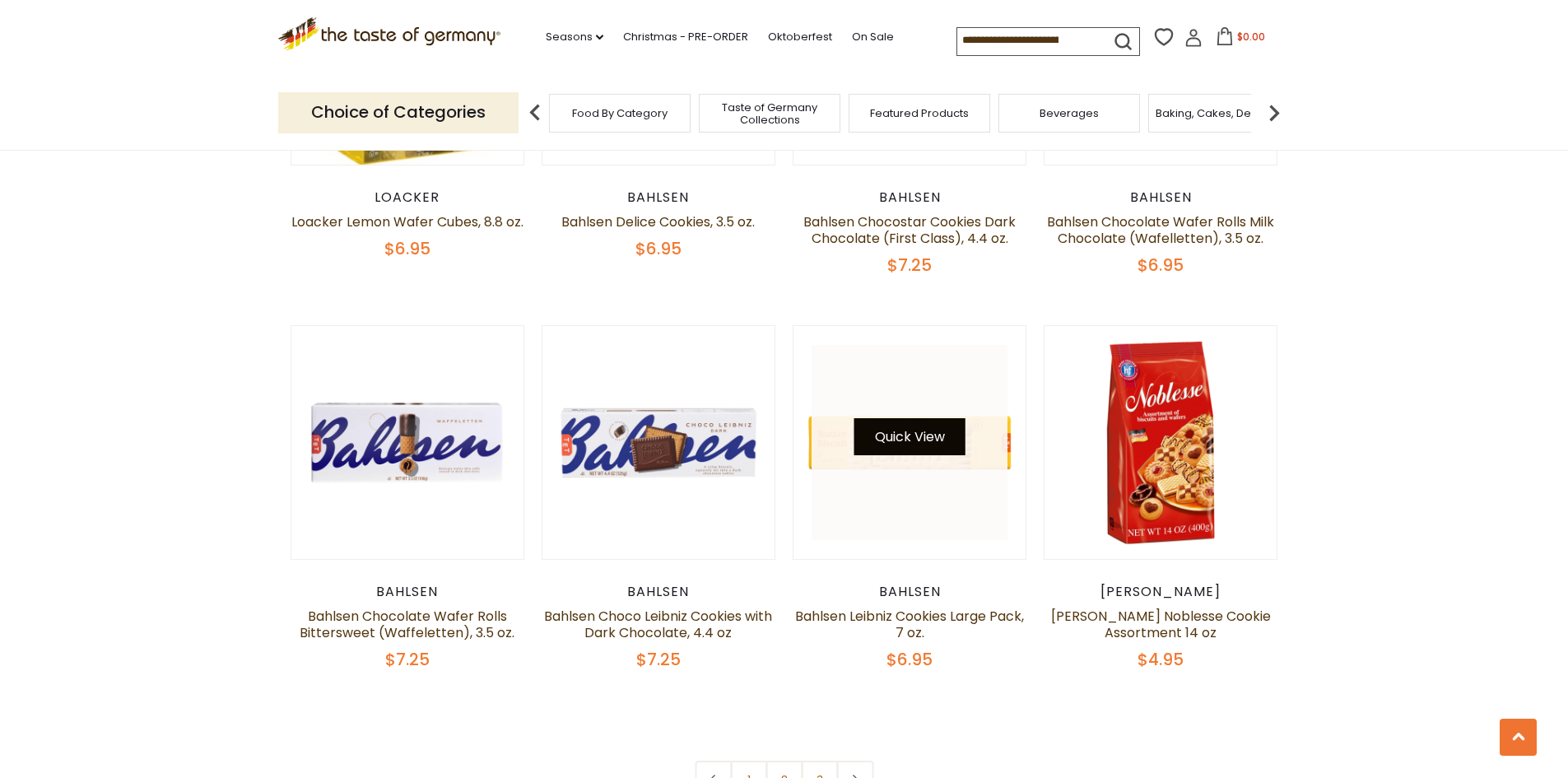
click at [903, 437] on button "Quick View" at bounding box center [909, 436] width 111 height 37
click at [886, 432] on button "Quick View" at bounding box center [909, 436] width 111 height 37
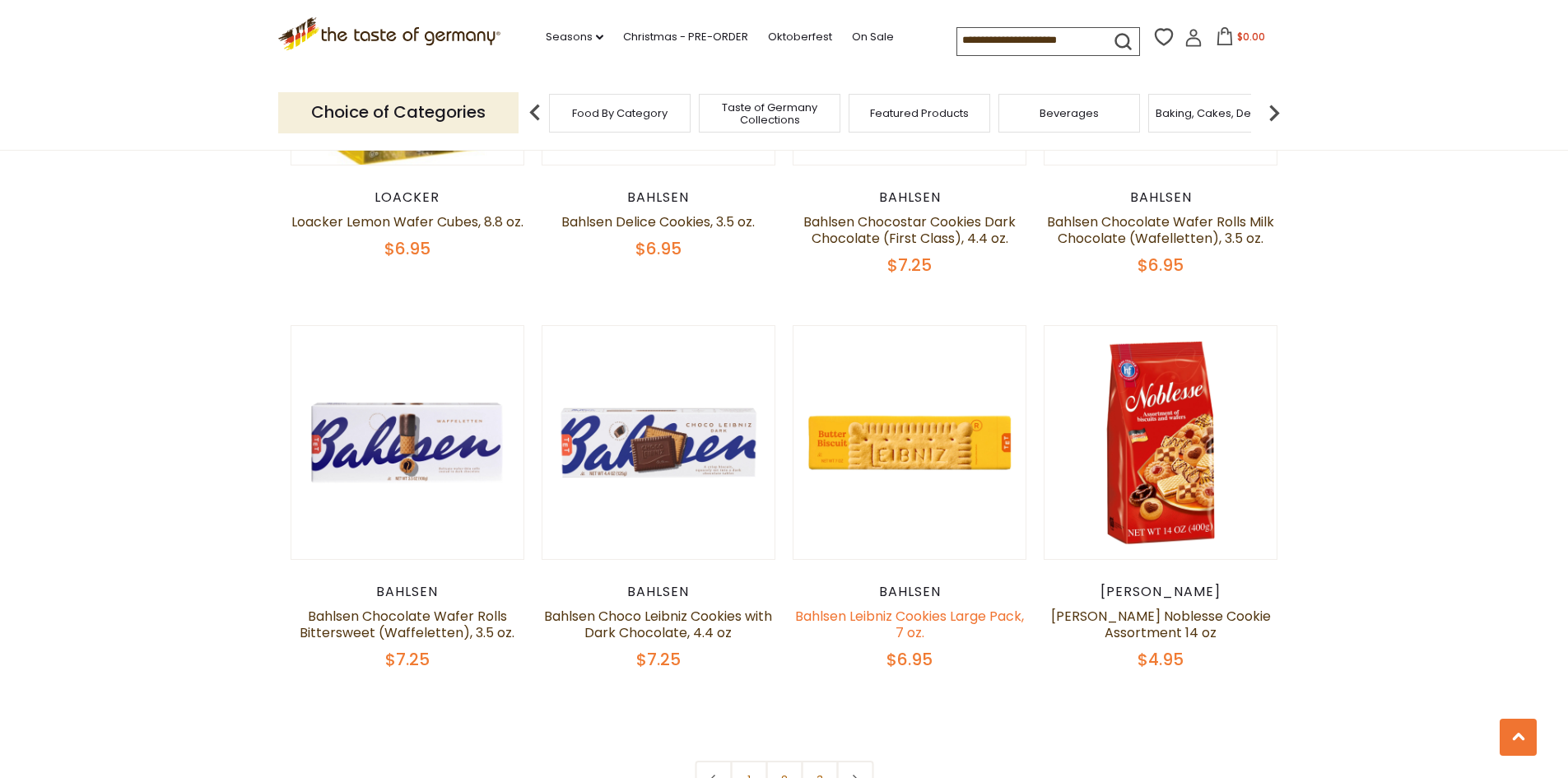
click at [907, 615] on link "Bahlsen Leibniz Cookies Large Pack, 7 oz." at bounding box center [909, 624] width 229 height 35
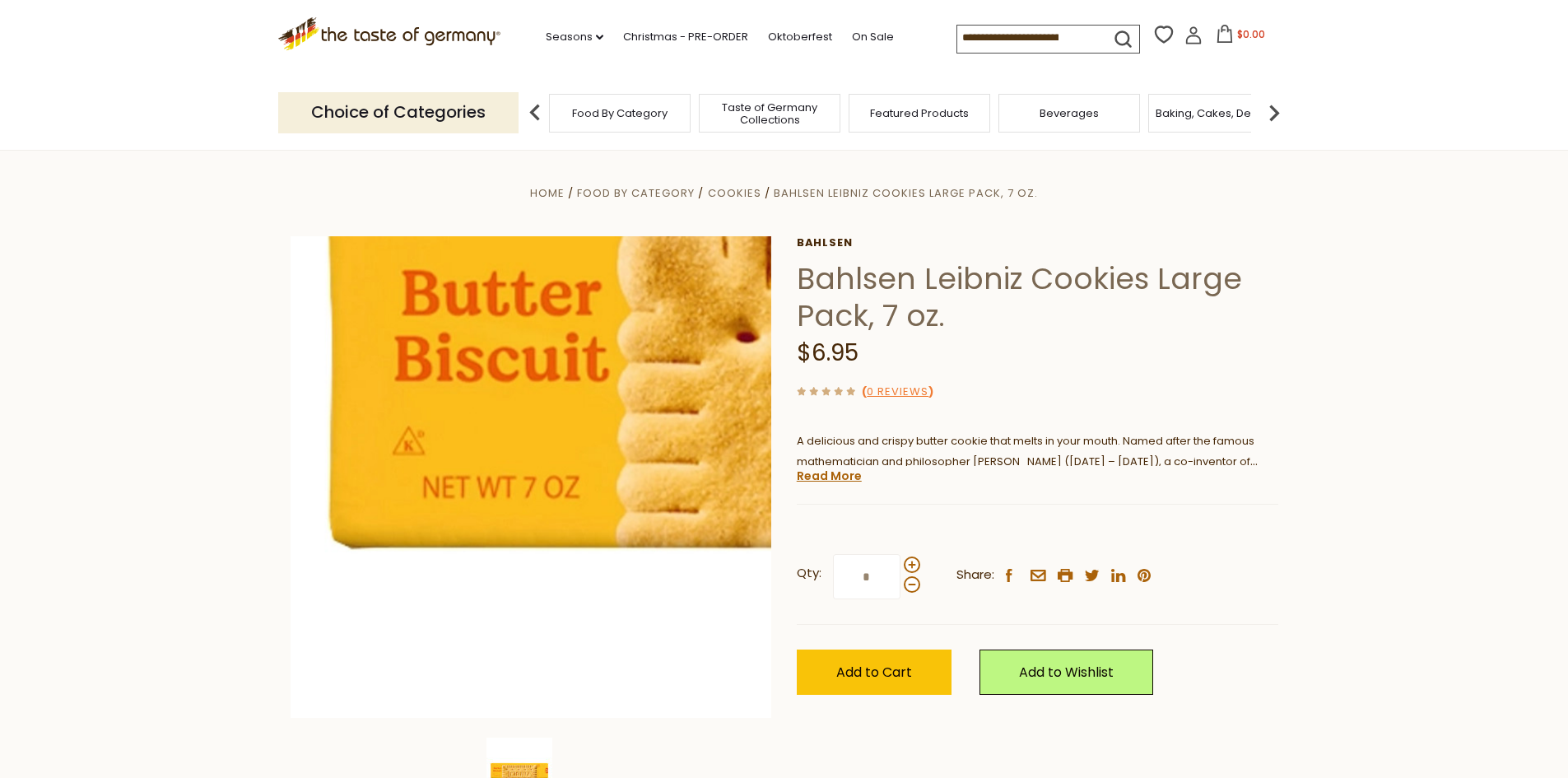
click at [319, 525] on img at bounding box center [531, 477] width 482 height 481
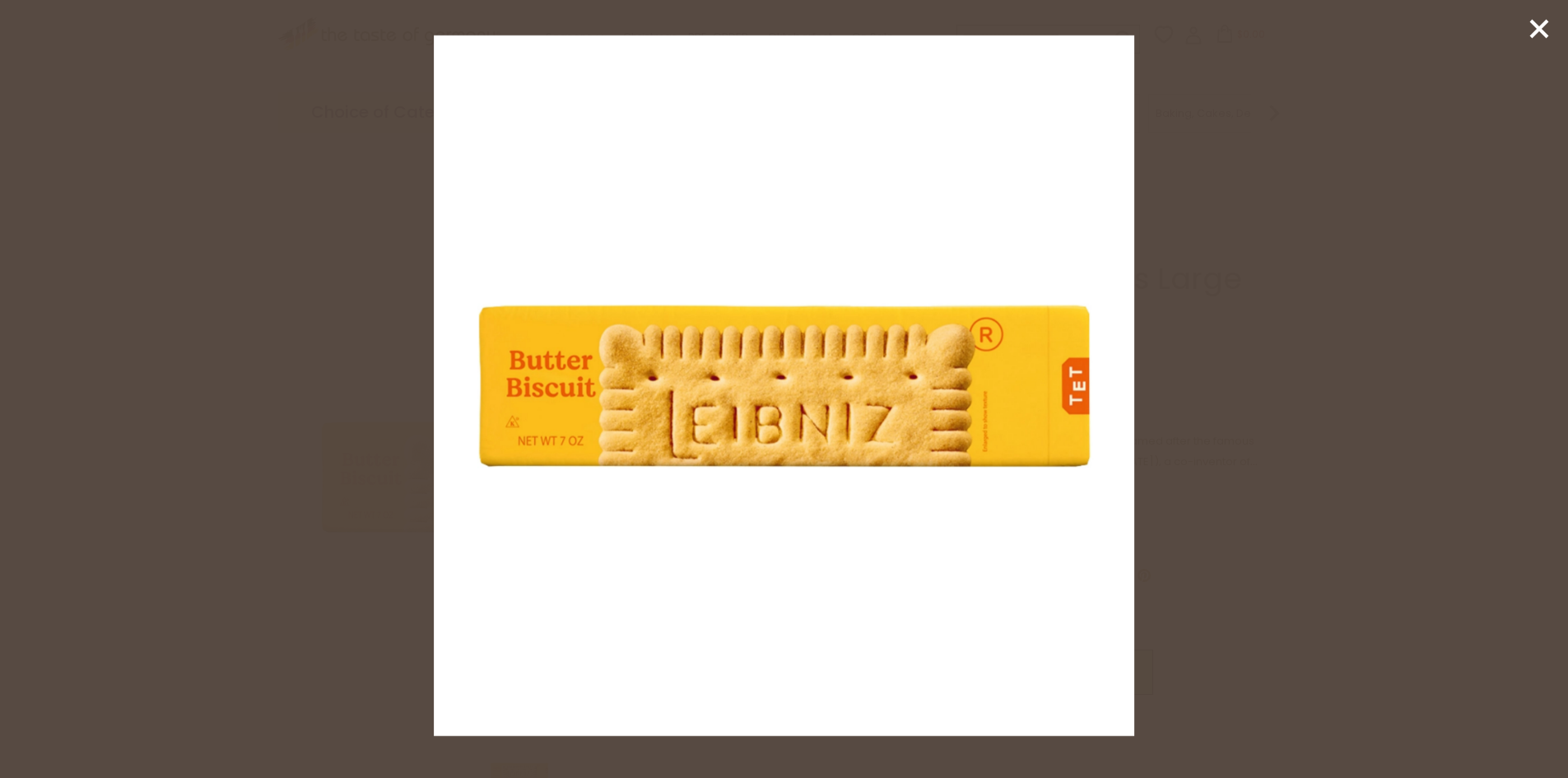
click at [1234, 385] on div at bounding box center [784, 389] width 1568 height 778
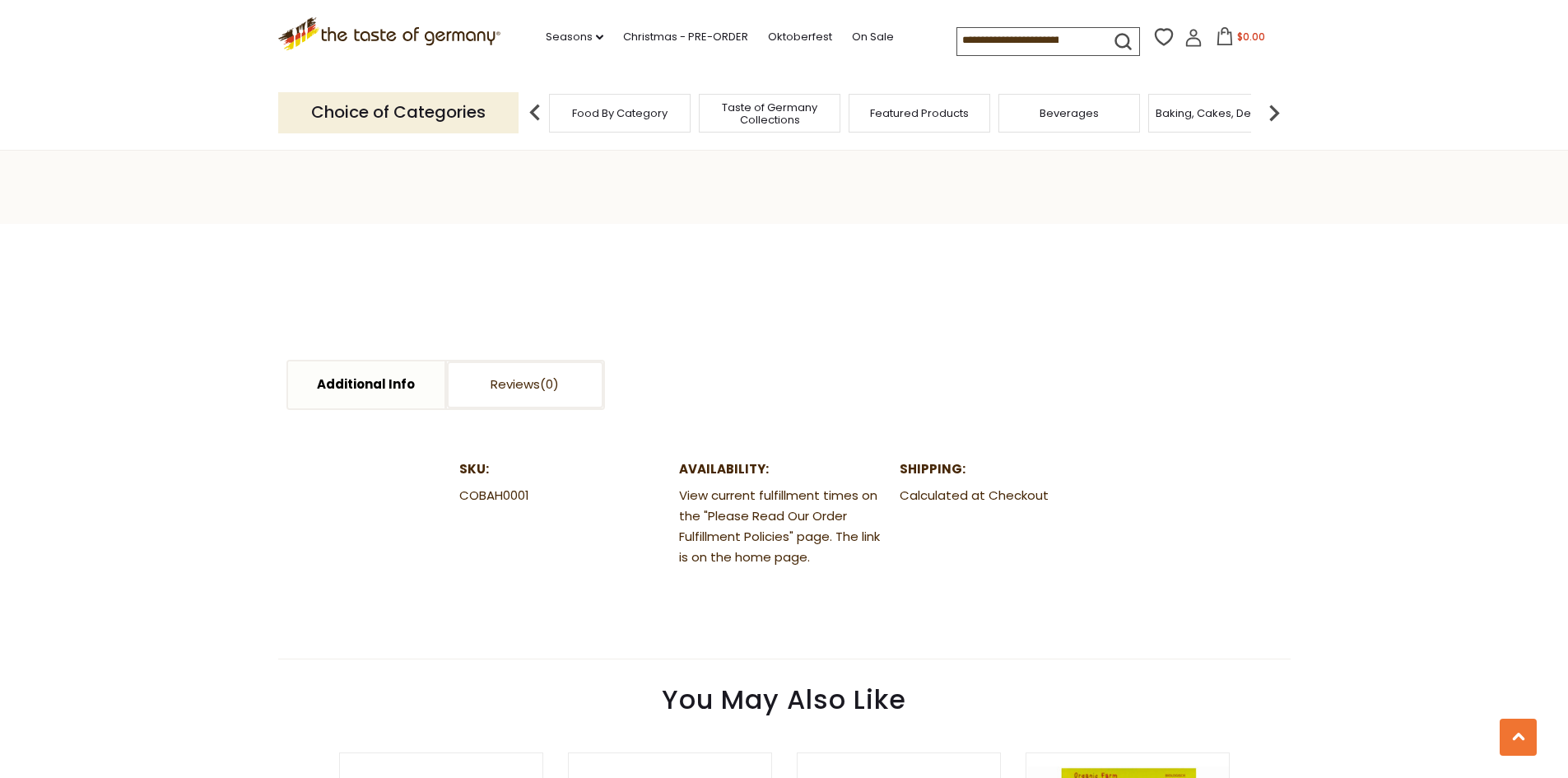
scroll to position [905, 0]
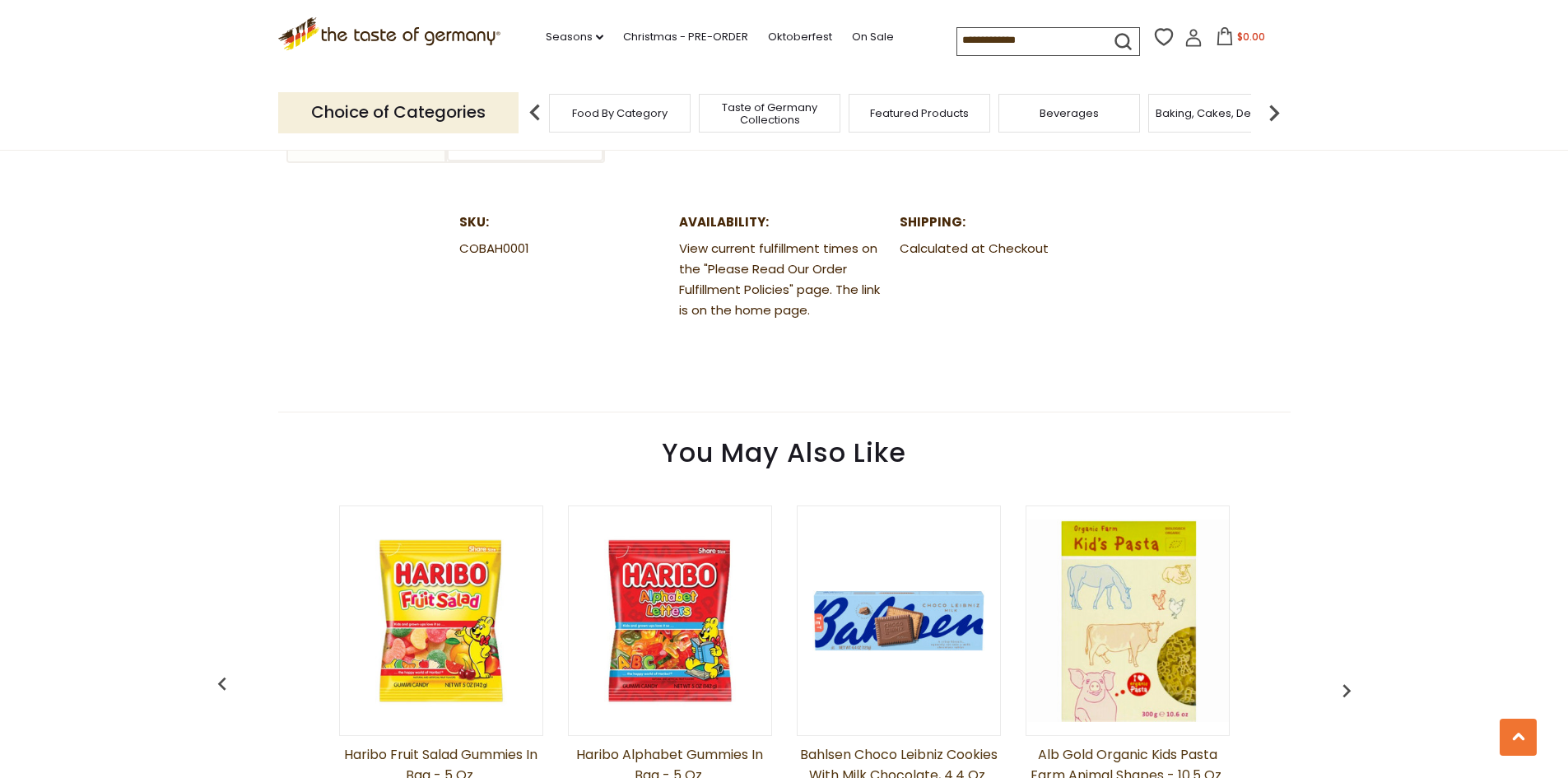
click at [909, 610] on img at bounding box center [899, 621] width 203 height 203
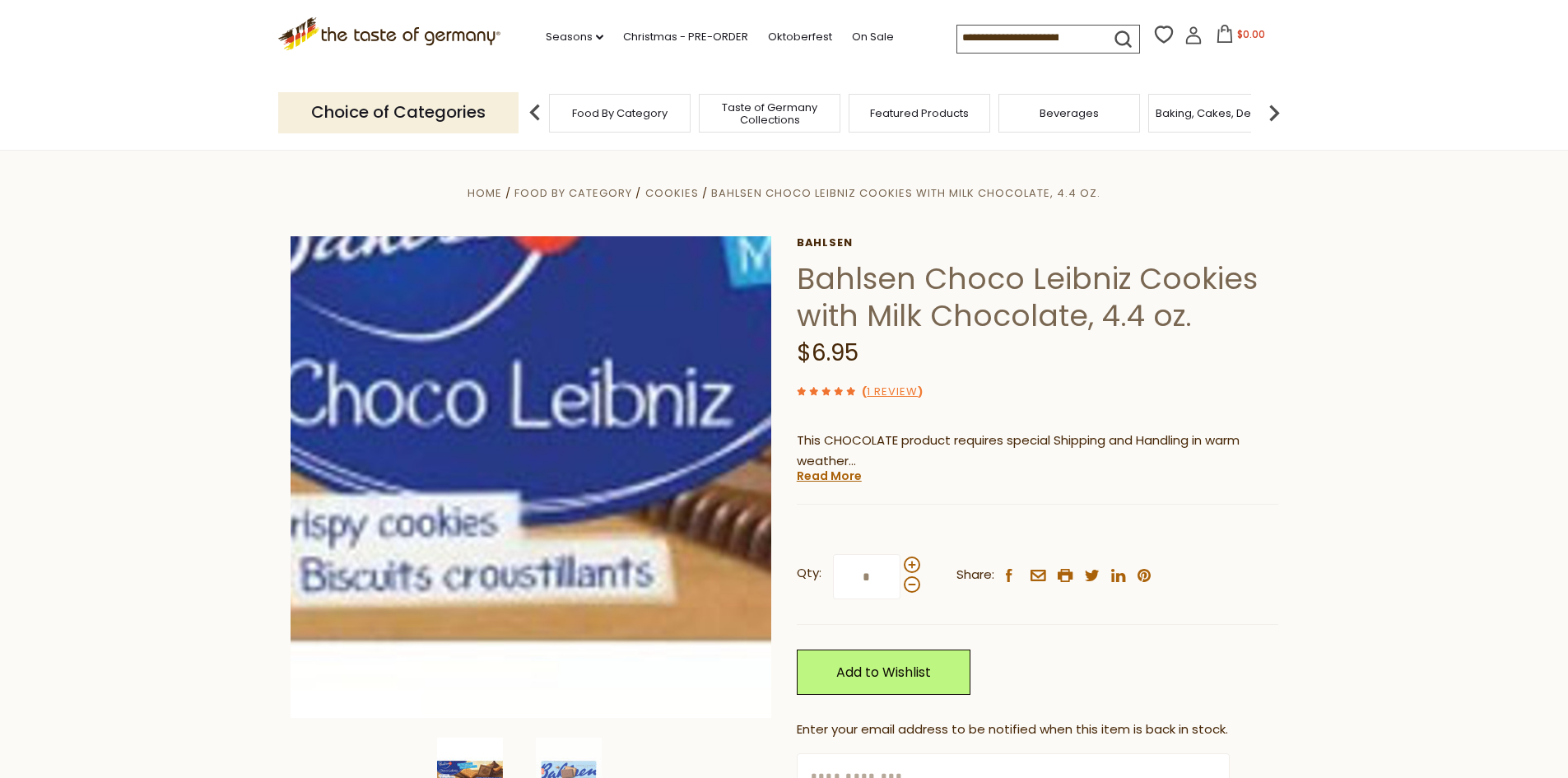
click at [324, 508] on img at bounding box center [531, 477] width 482 height 481
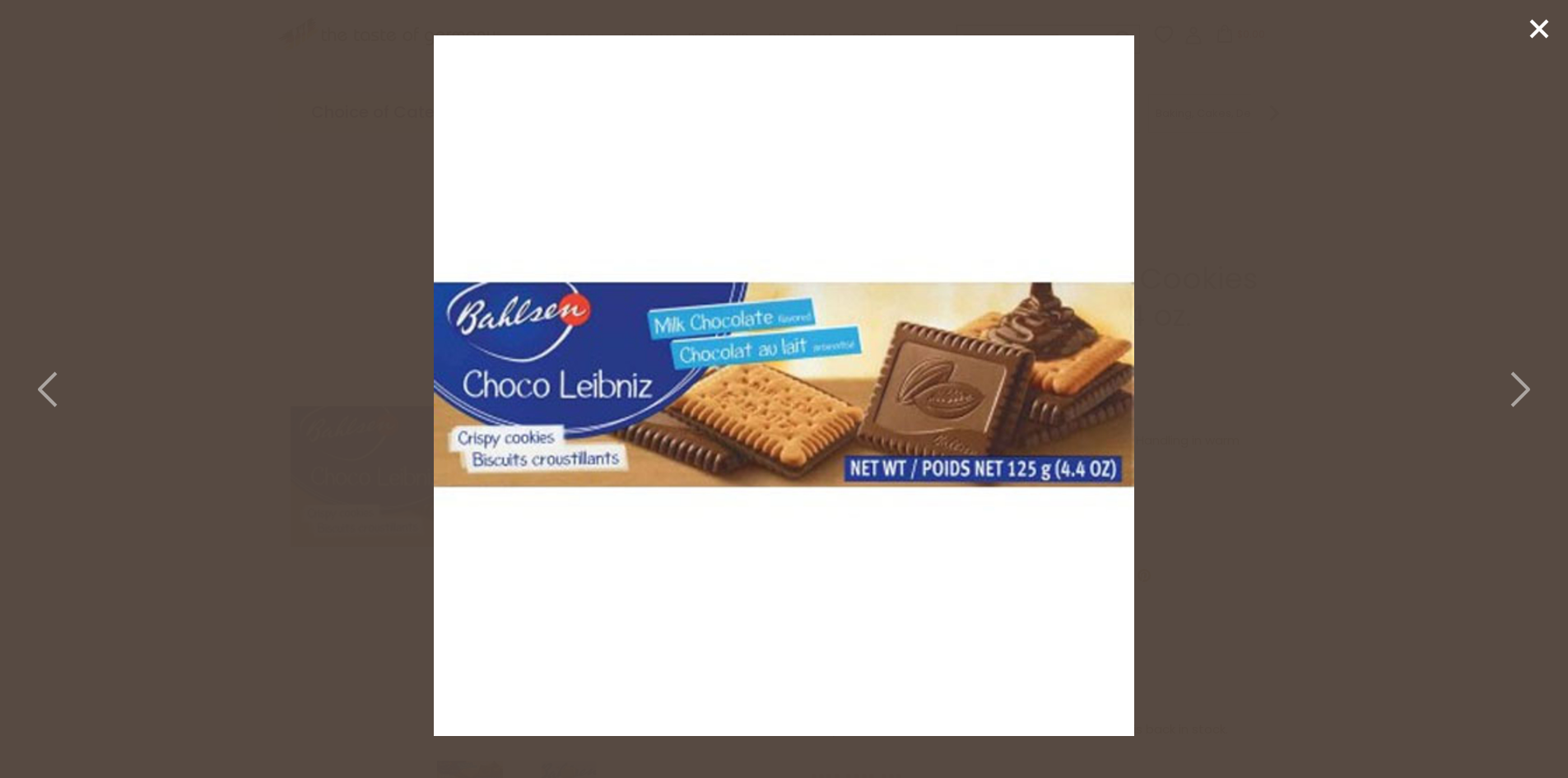
click at [1533, 30] on icon at bounding box center [1539, 29] width 25 height 25
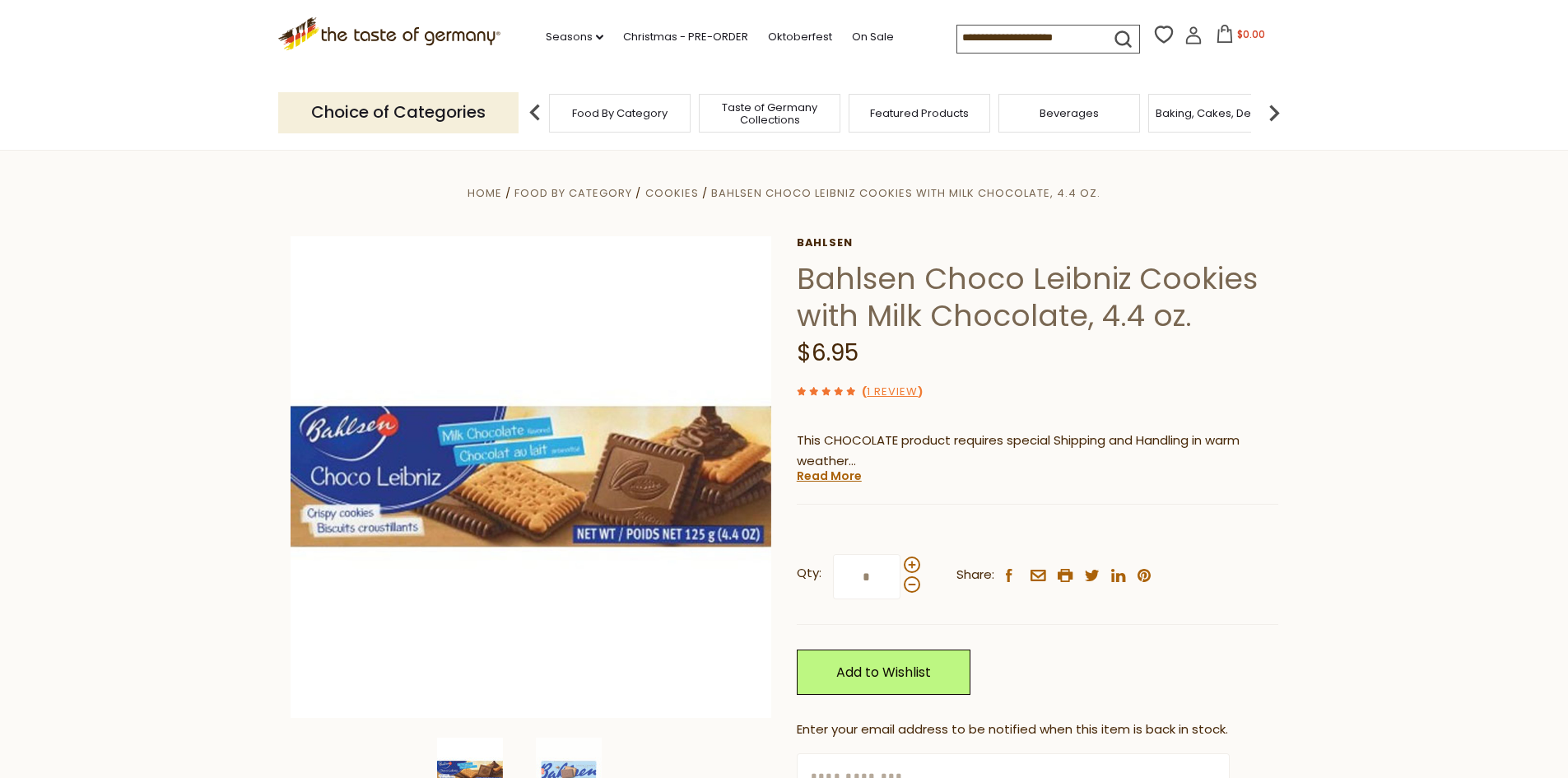
click at [1280, 108] on img at bounding box center [1274, 113] width 33 height 33
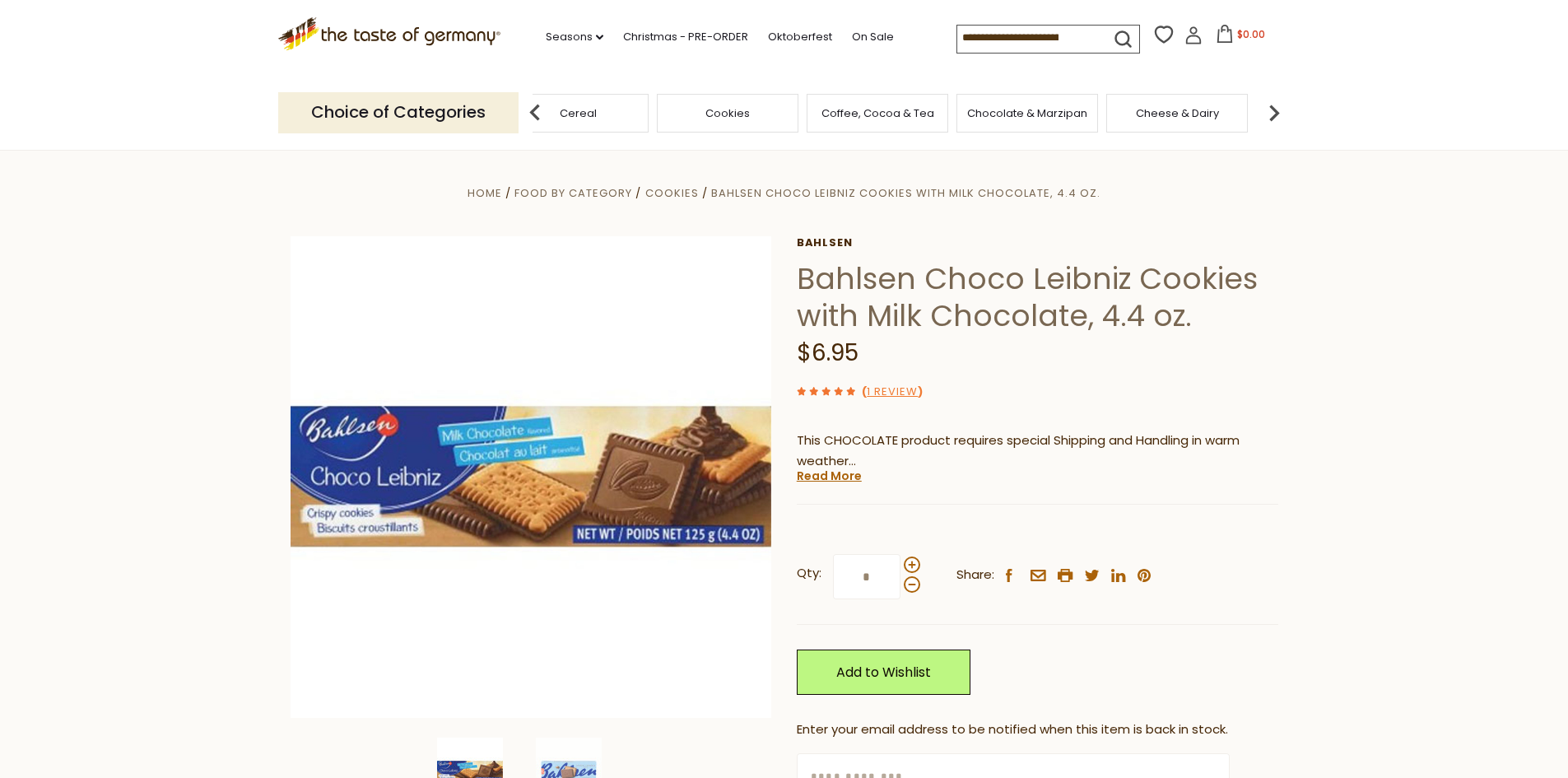
click at [1280, 108] on img at bounding box center [1274, 113] width 33 height 33
click at [831, 119] on span "Chocolate & Marzipan" at bounding box center [821, 113] width 121 height 12
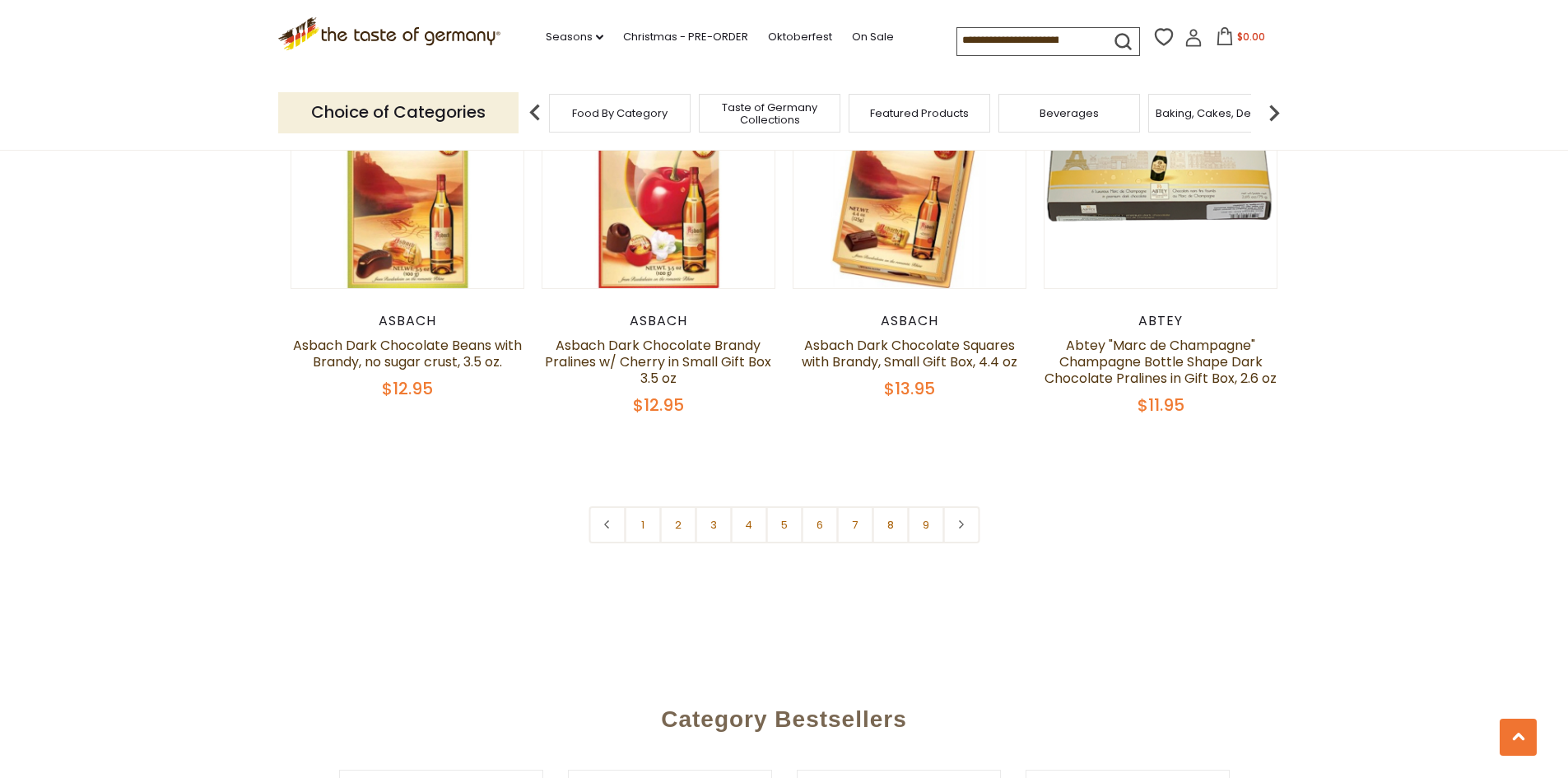
scroll to position [4052, 0]
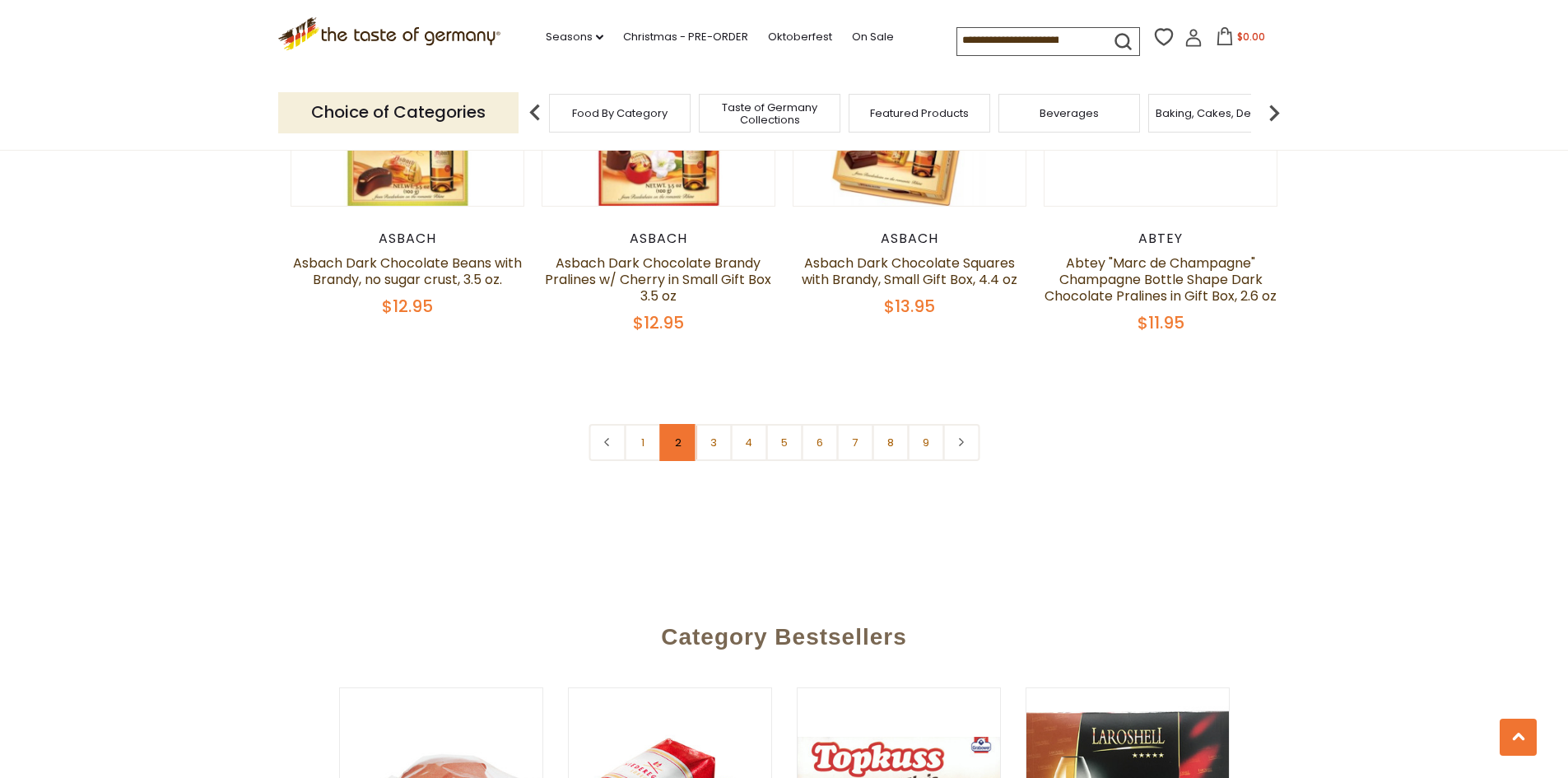
click at [677, 427] on link "2" at bounding box center [678, 442] width 37 height 37
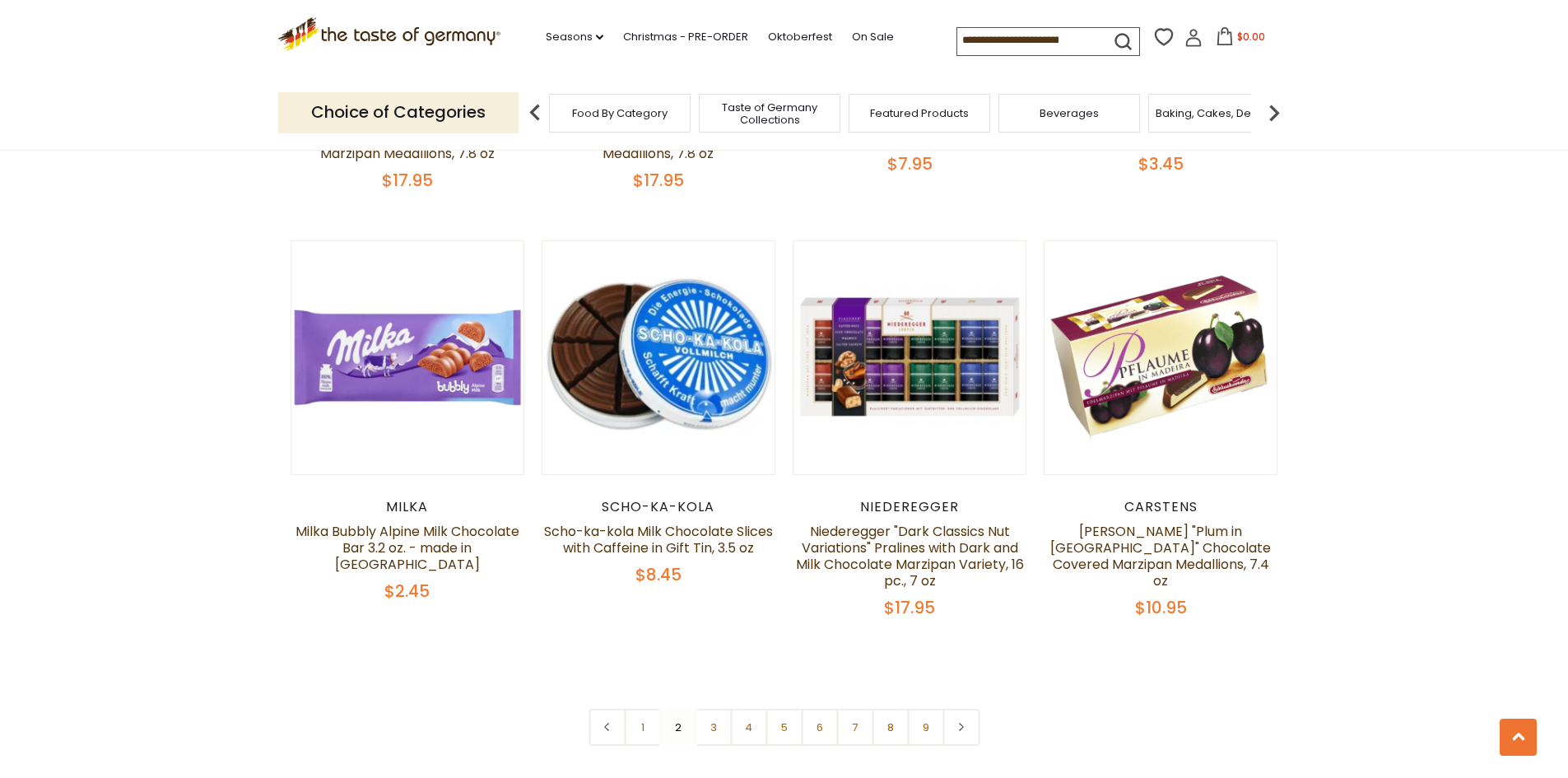
scroll to position [3857, 0]
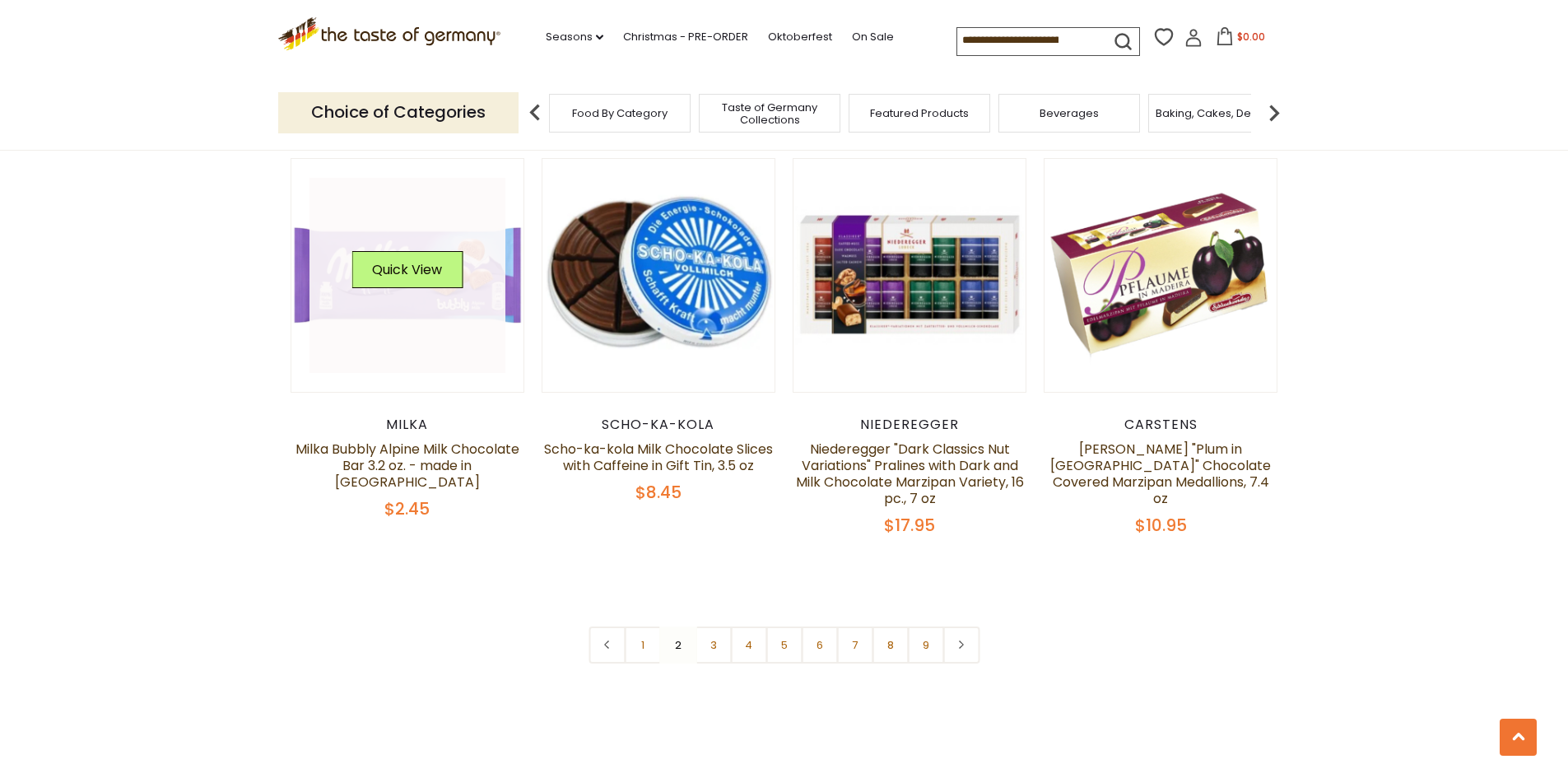
click at [357, 294] on link at bounding box center [407, 276] width 196 height 196
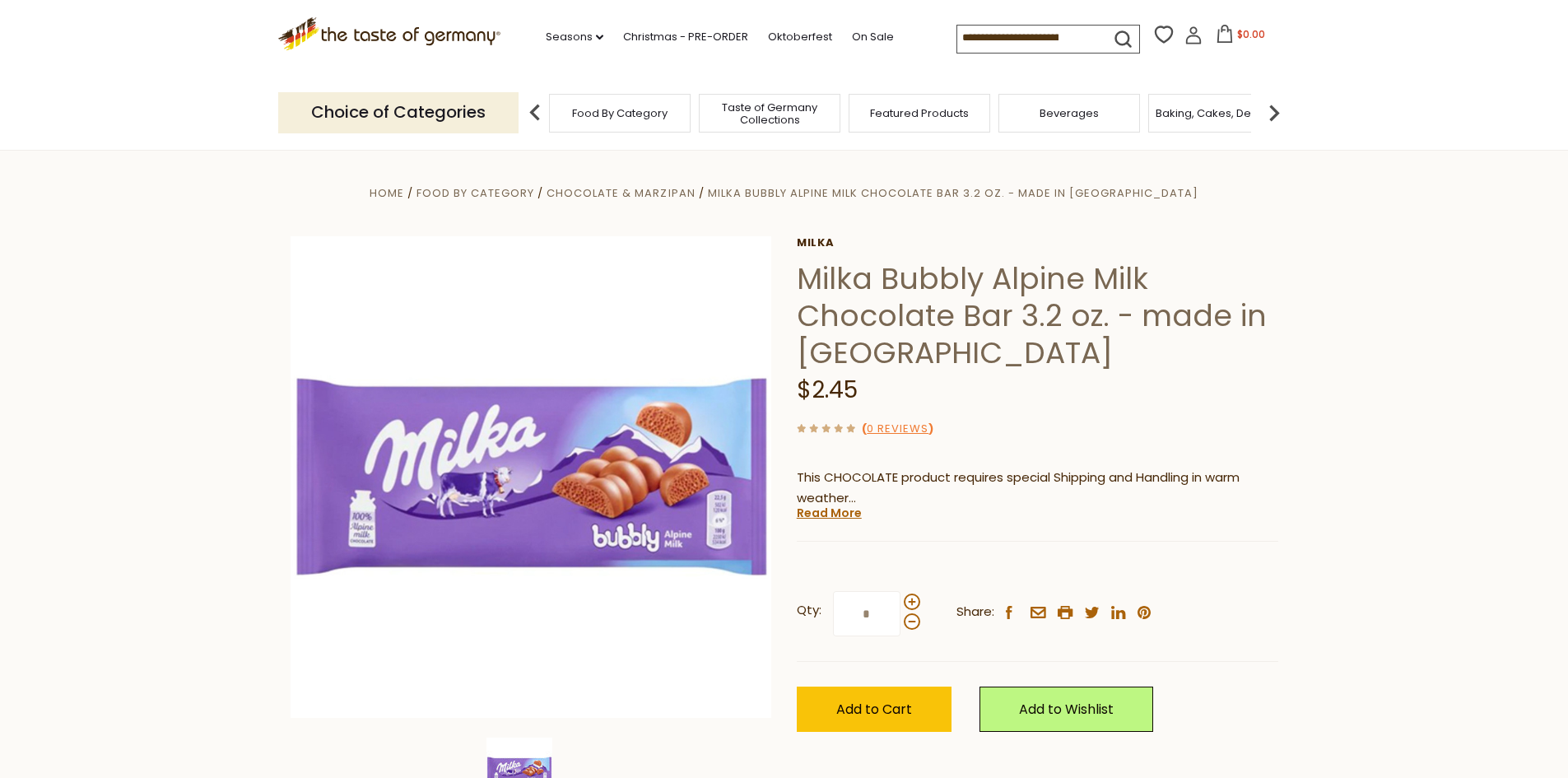
scroll to position [165, 0]
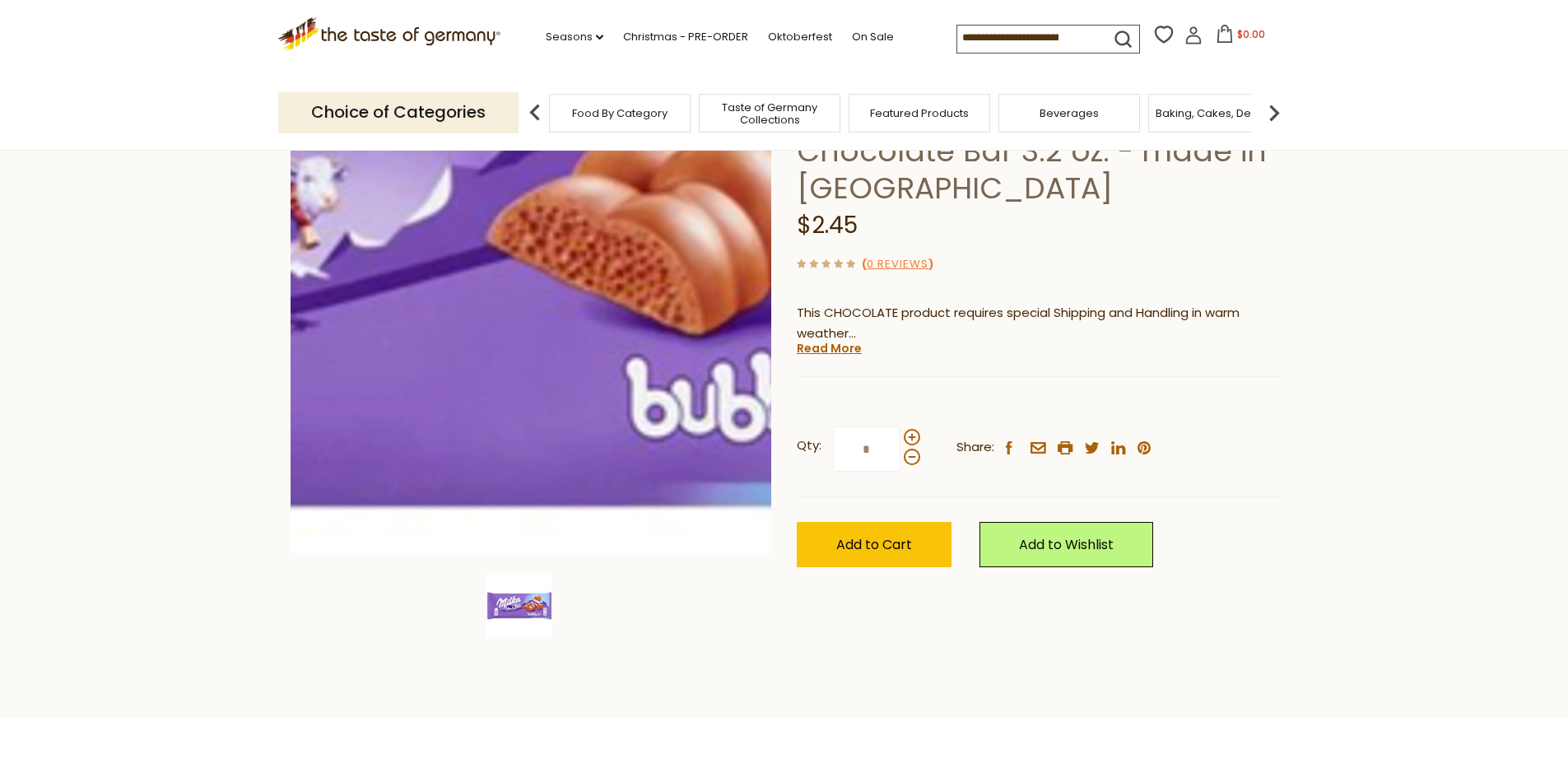
click at [578, 361] on img at bounding box center [531, 312] width 482 height 481
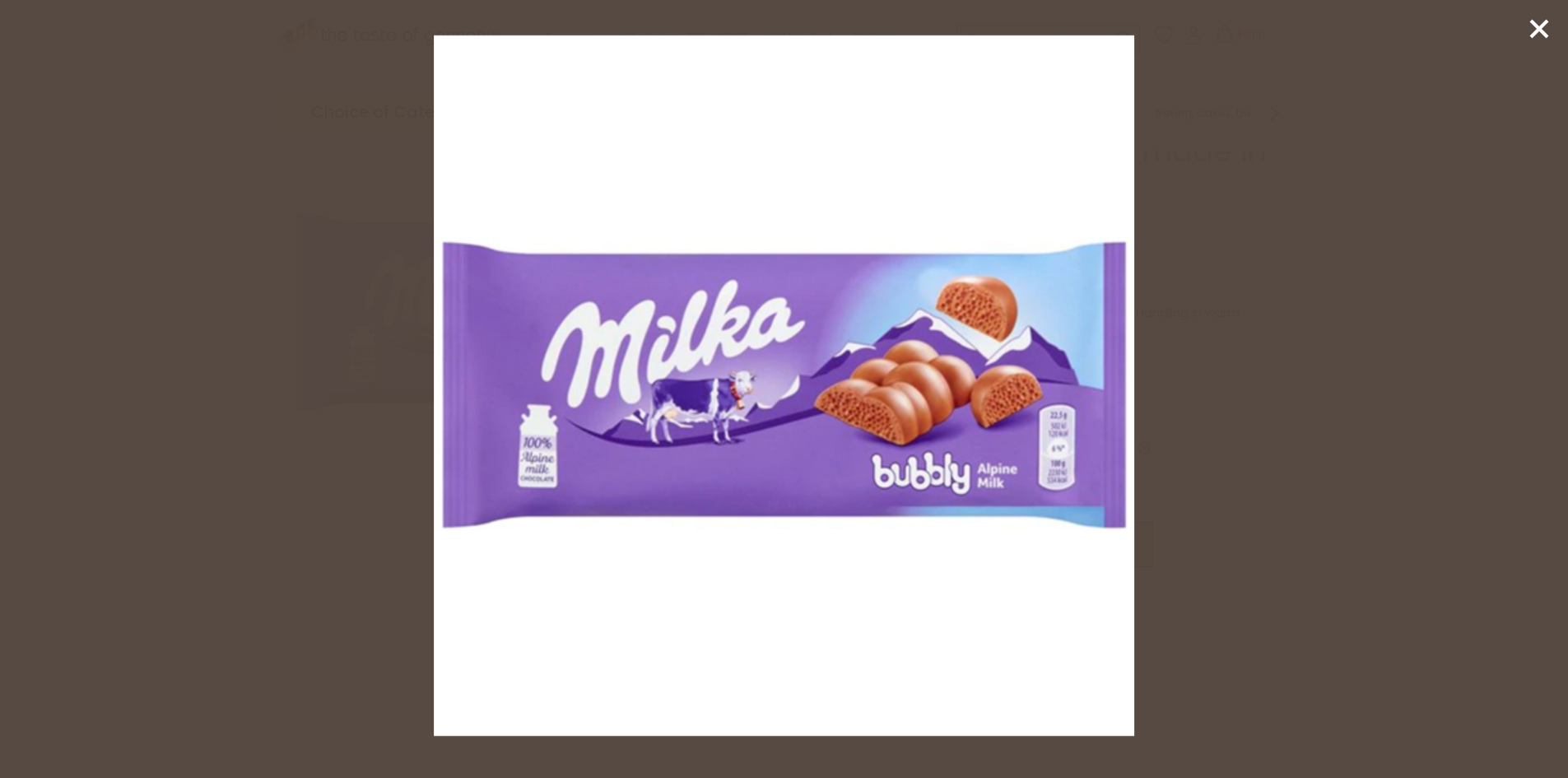
click at [1303, 363] on div at bounding box center [784, 389] width 1568 height 778
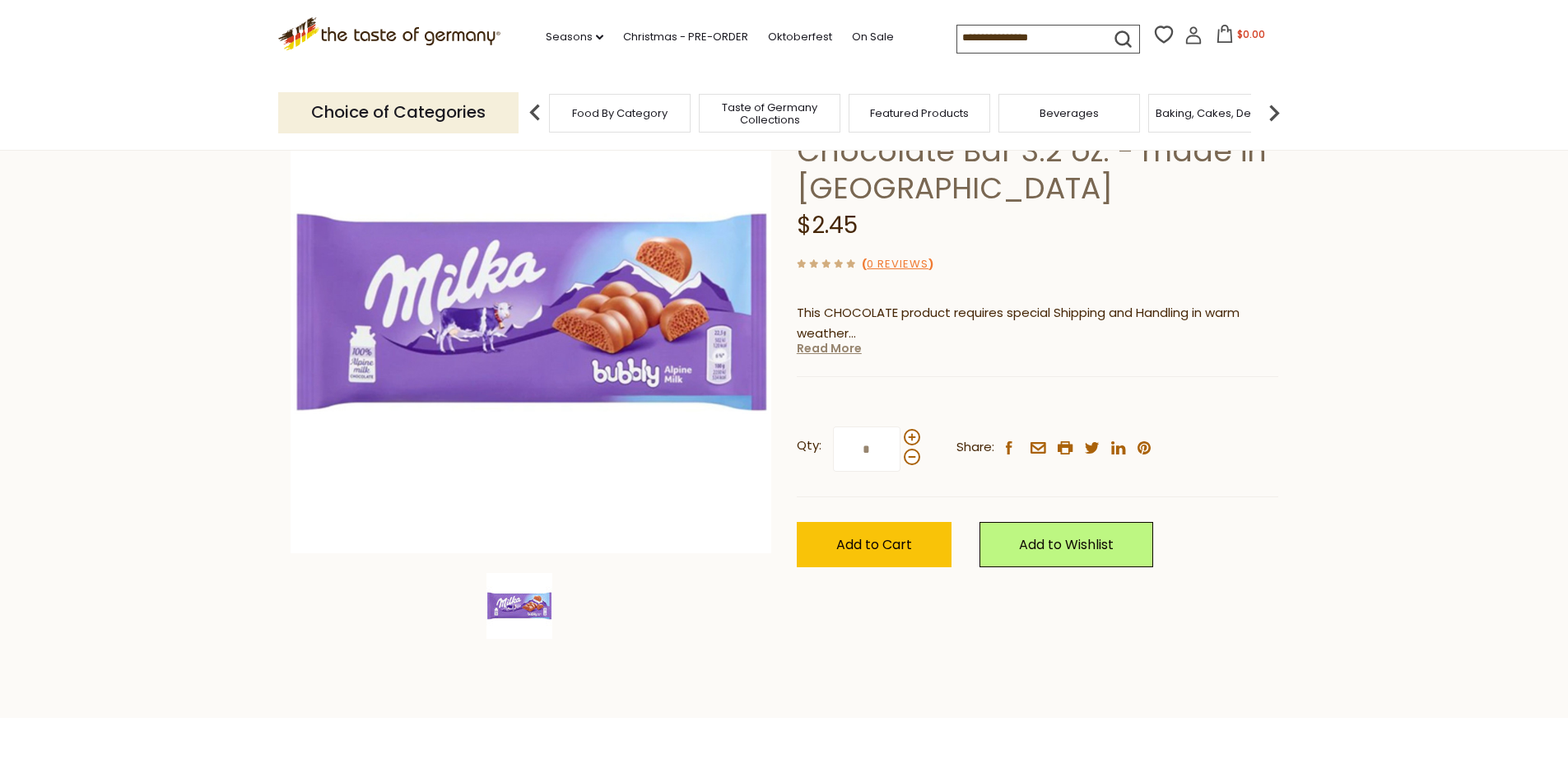
click at [841, 344] on link "Read More" at bounding box center [829, 347] width 65 height 16
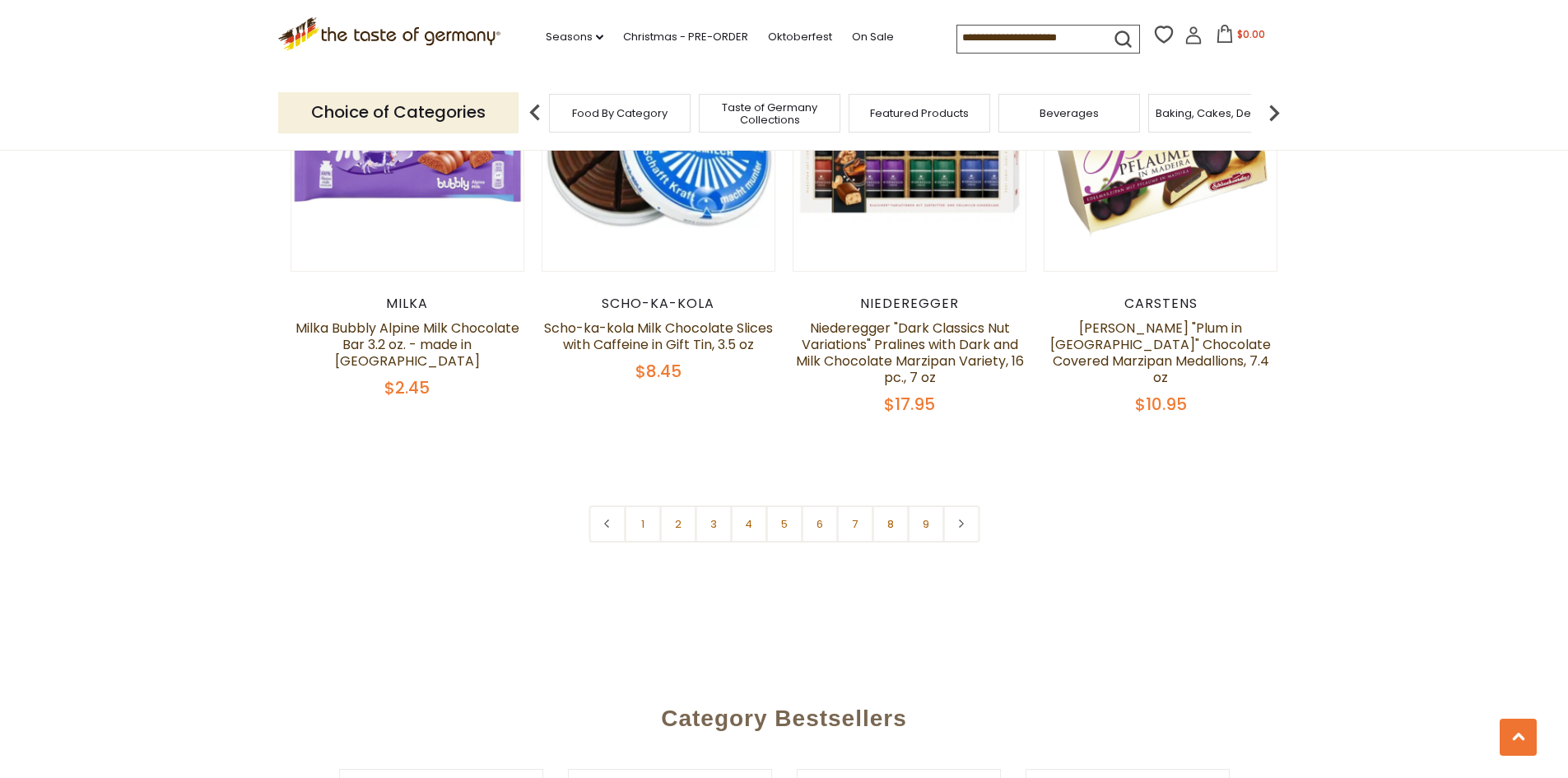
scroll to position [3813, 0]
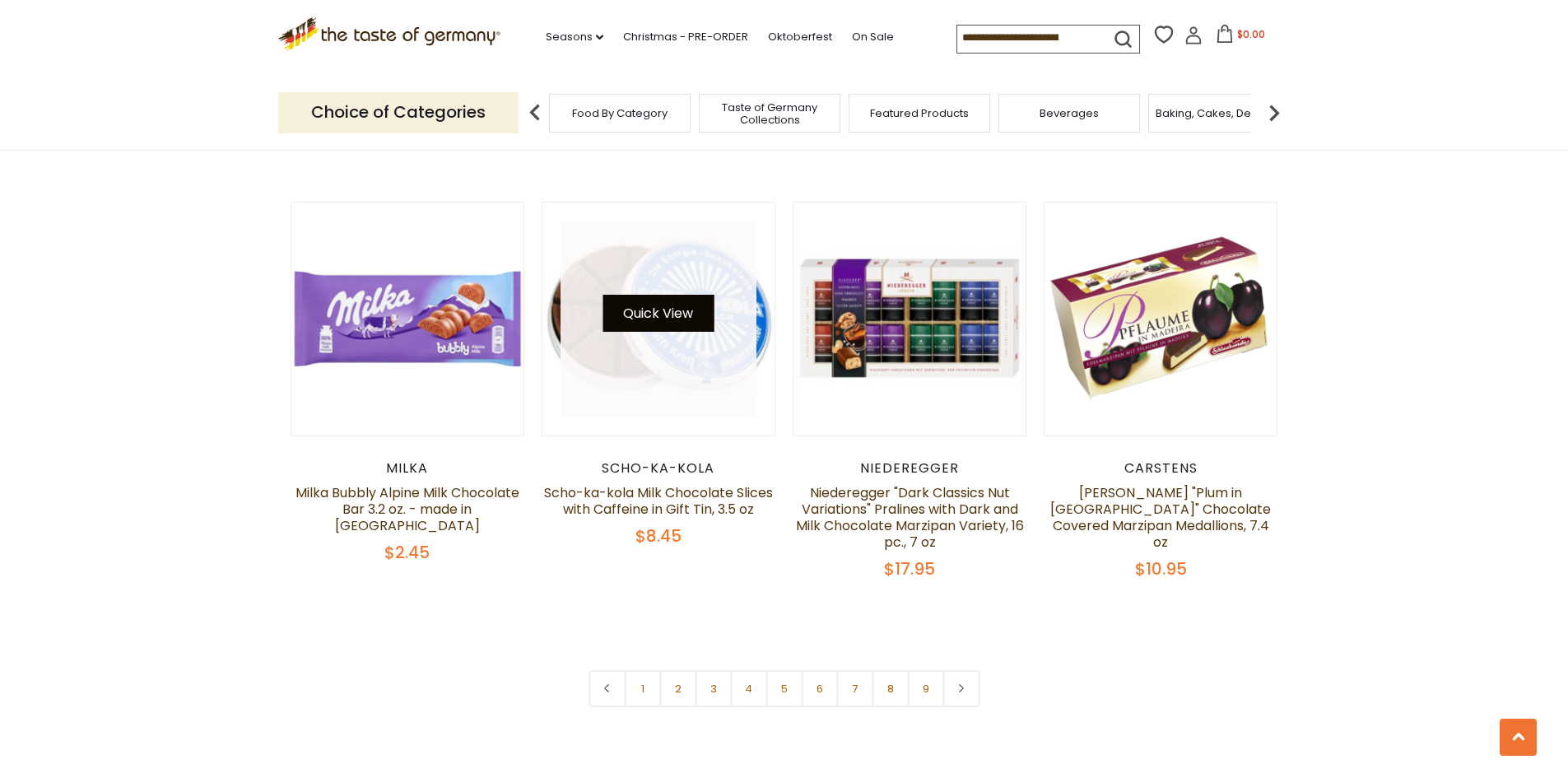
click at [650, 301] on button "Quick View" at bounding box center [658, 313] width 111 height 37
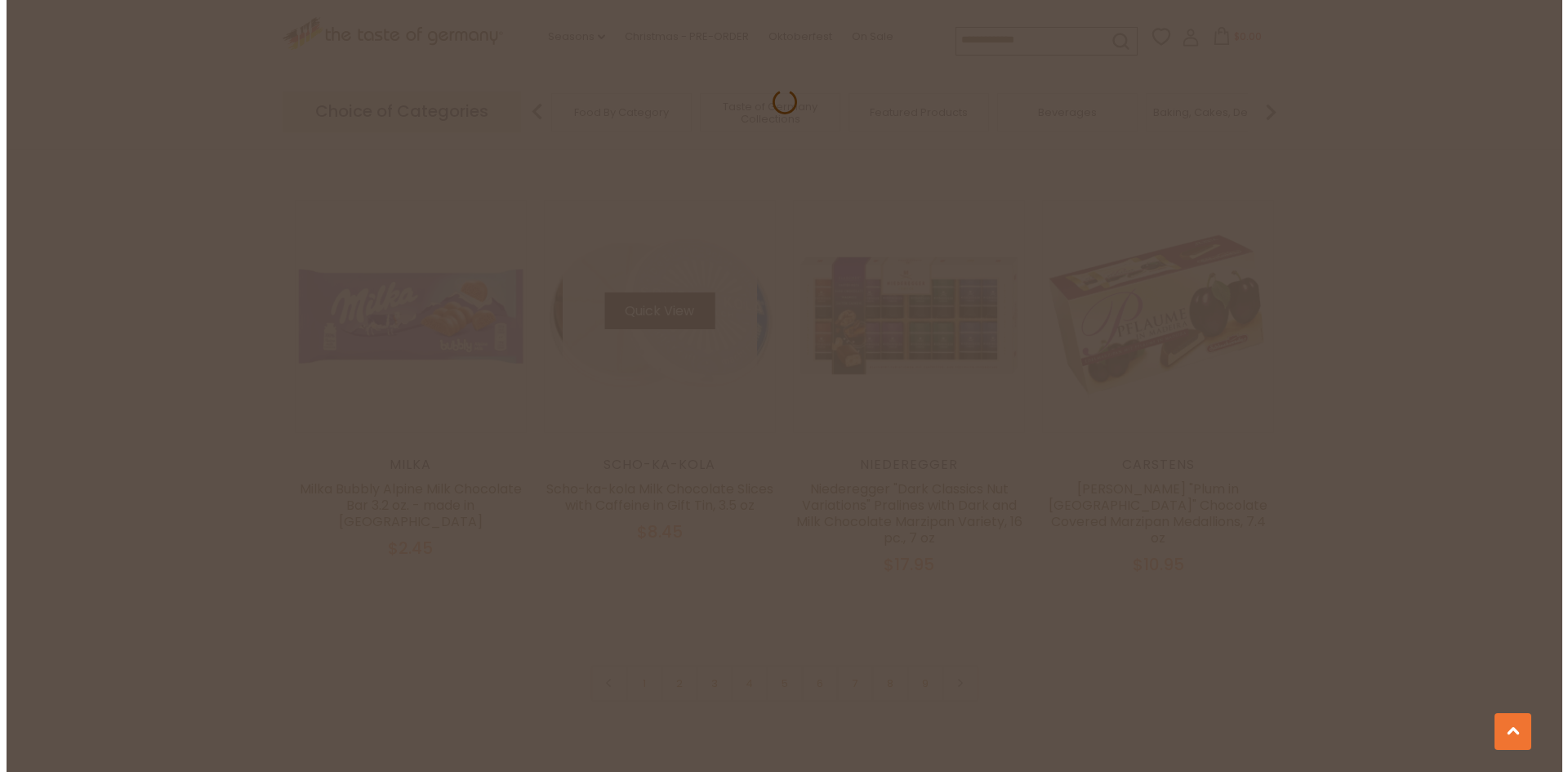
scroll to position [3787, 0]
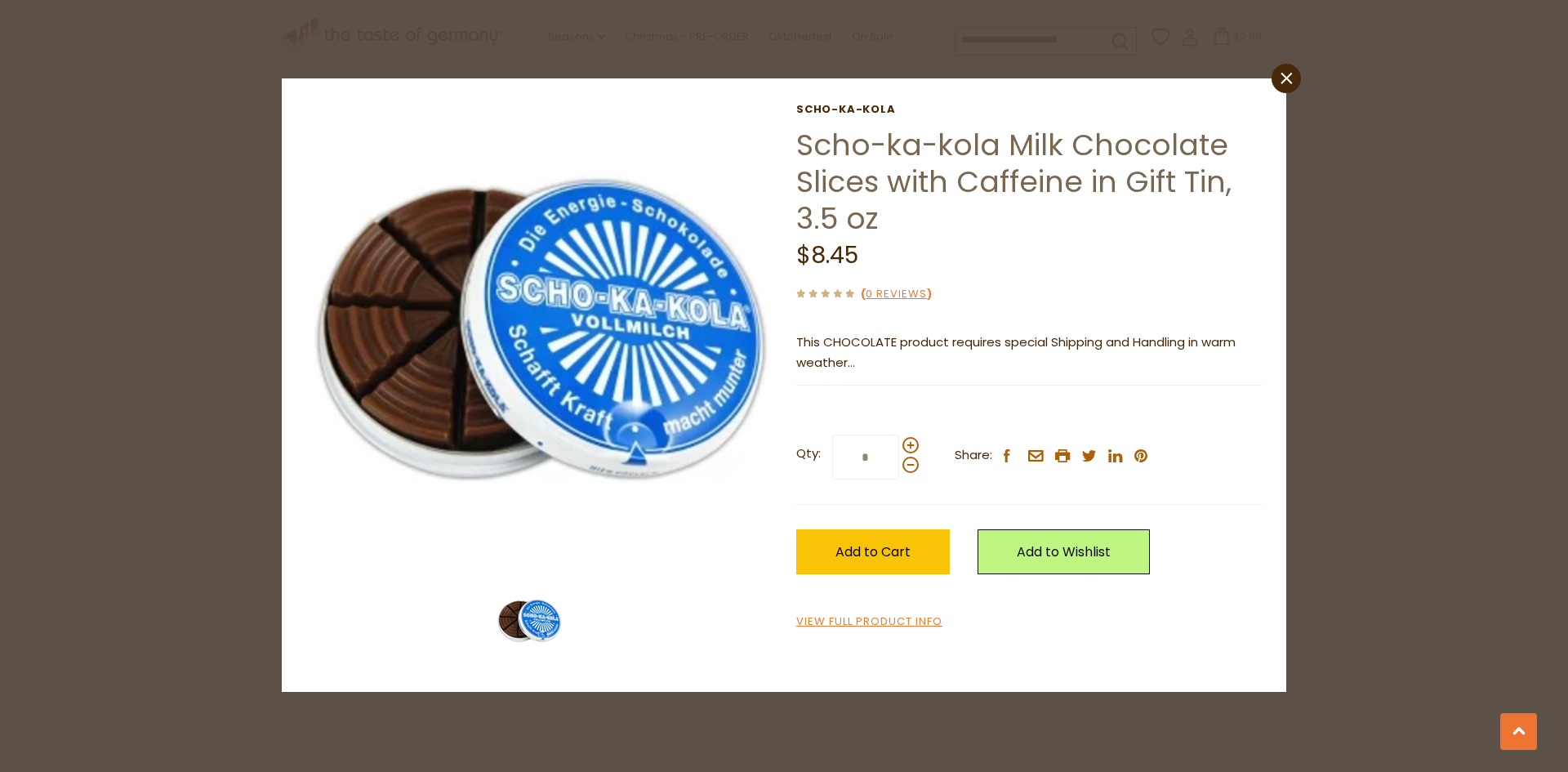
click at [93, 311] on div "close Scho-ka-kola Scho-ka-kola Milk Chocolate Slices with Caffeine in Gift Tin…" at bounding box center [784, 386] width 1568 height 772
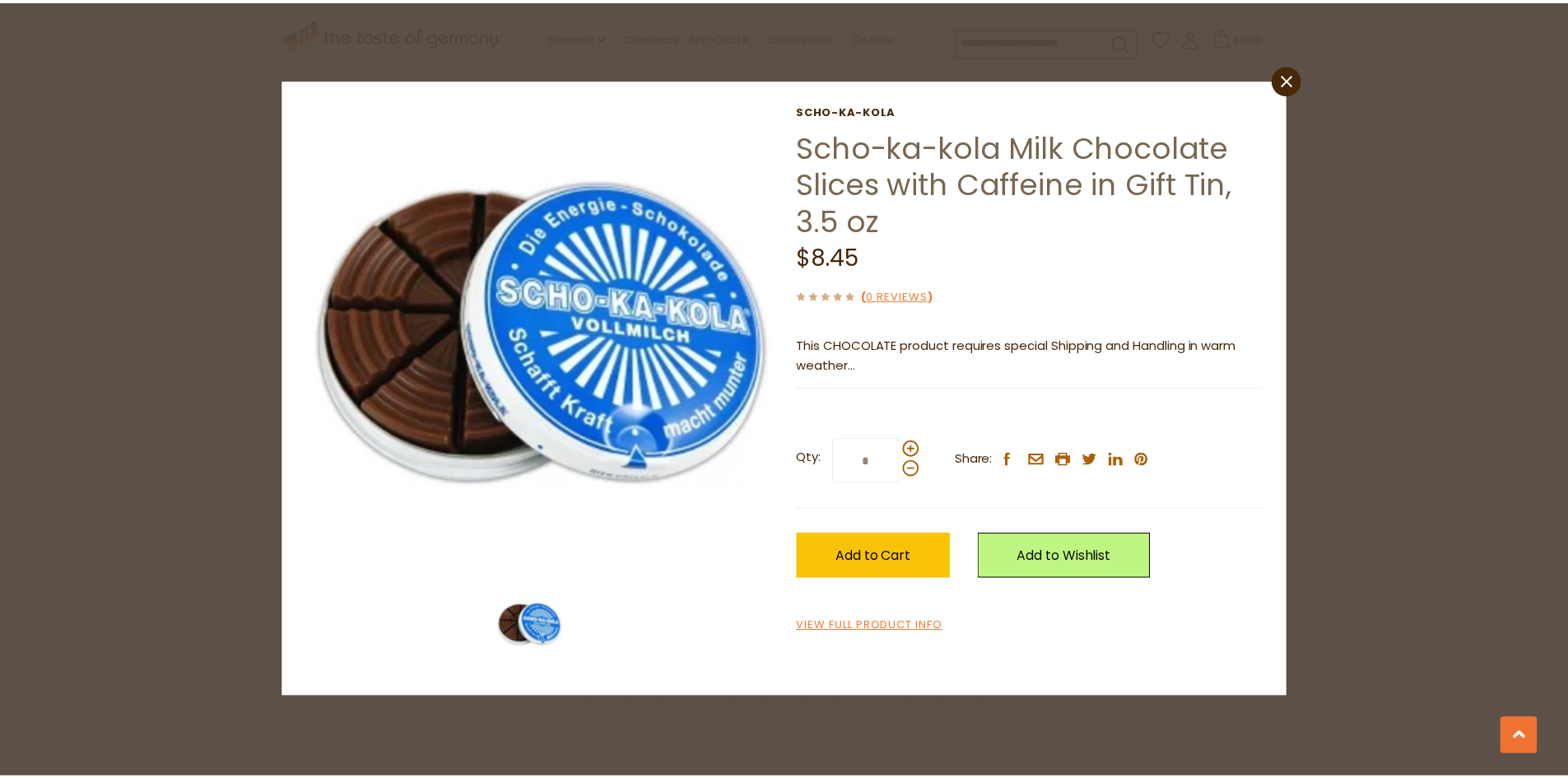
scroll to position [3813, 0]
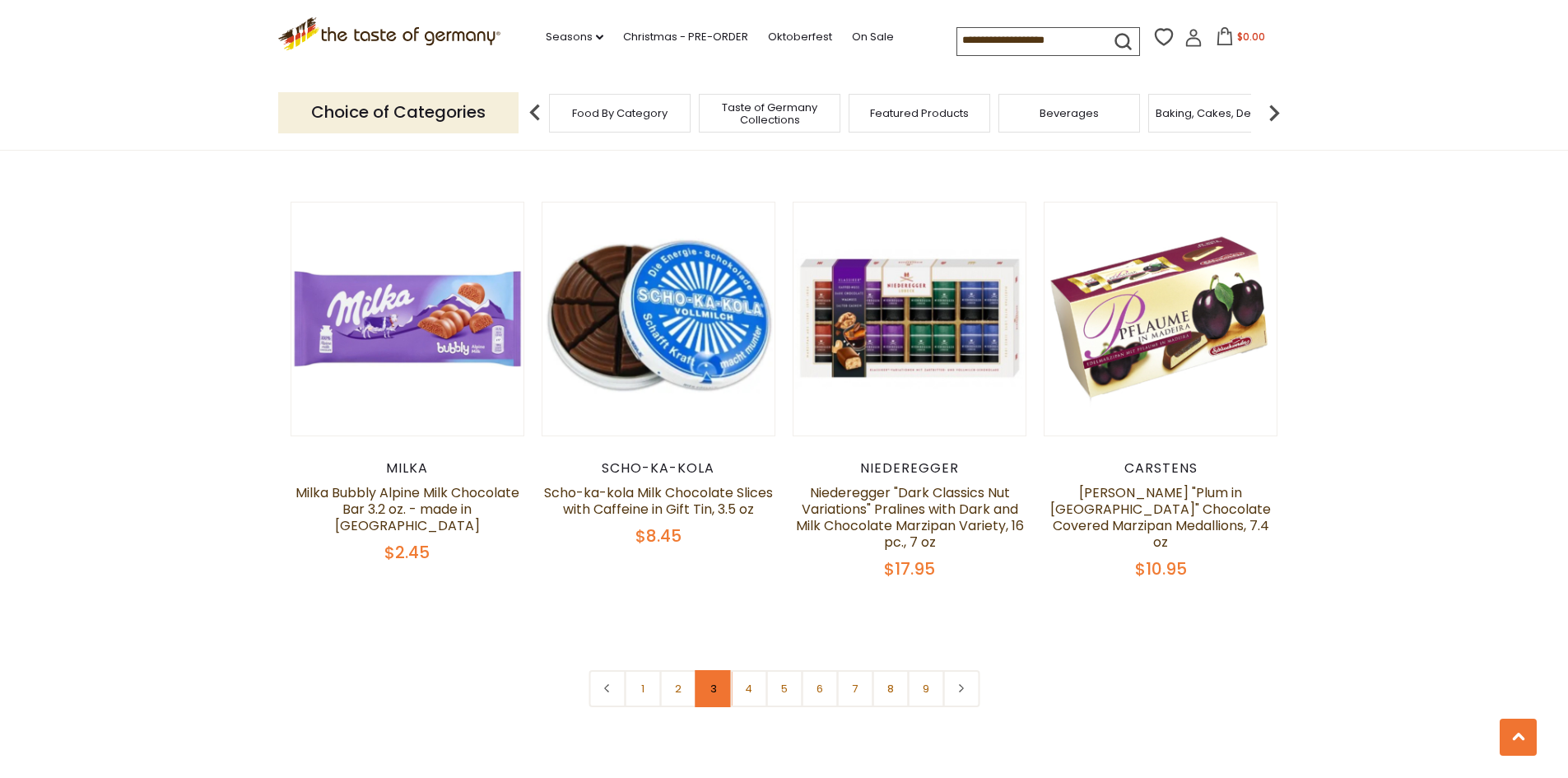
click at [723, 675] on link "3" at bounding box center [713, 688] width 37 height 37
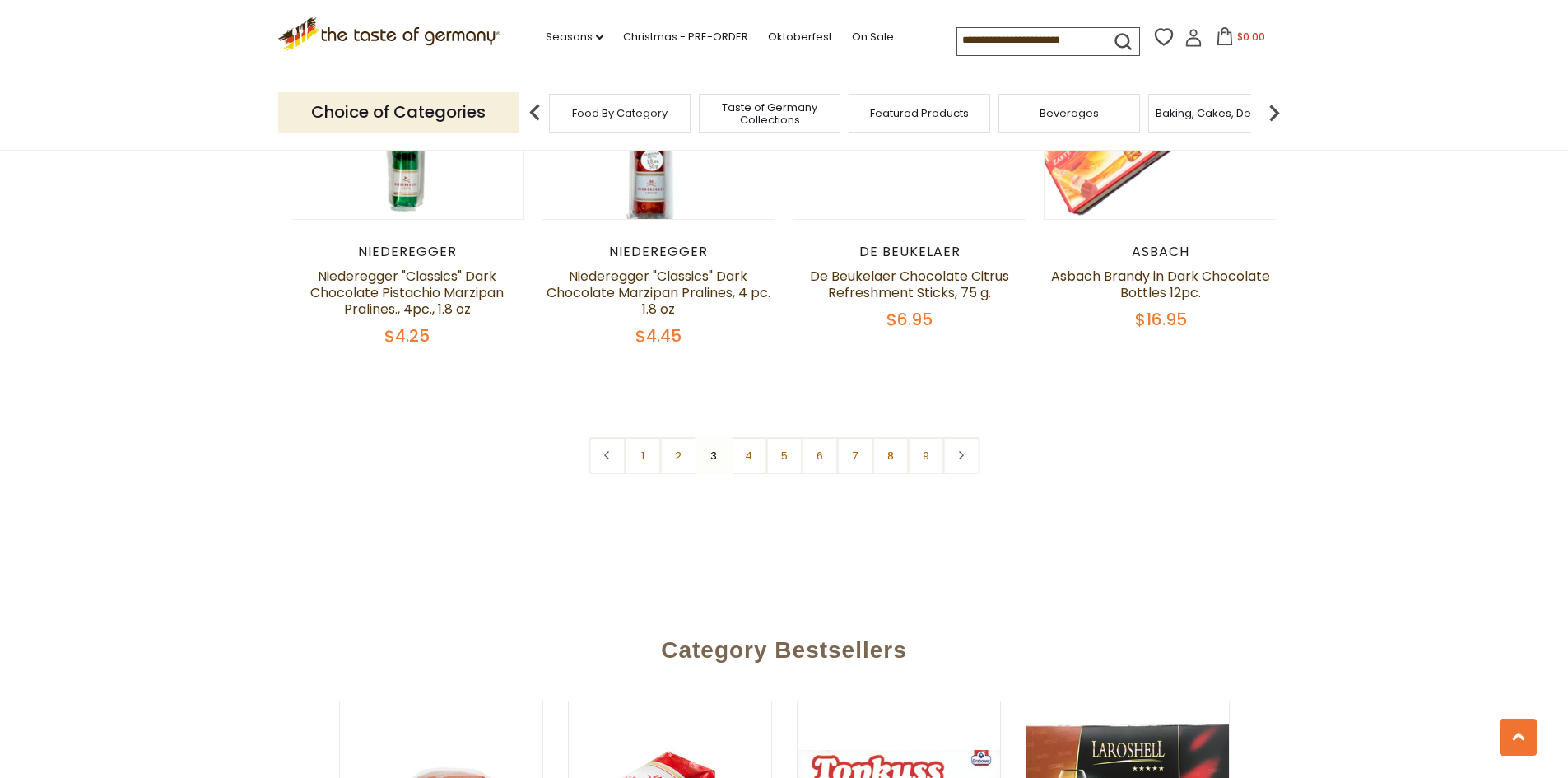
scroll to position [4104, 0]
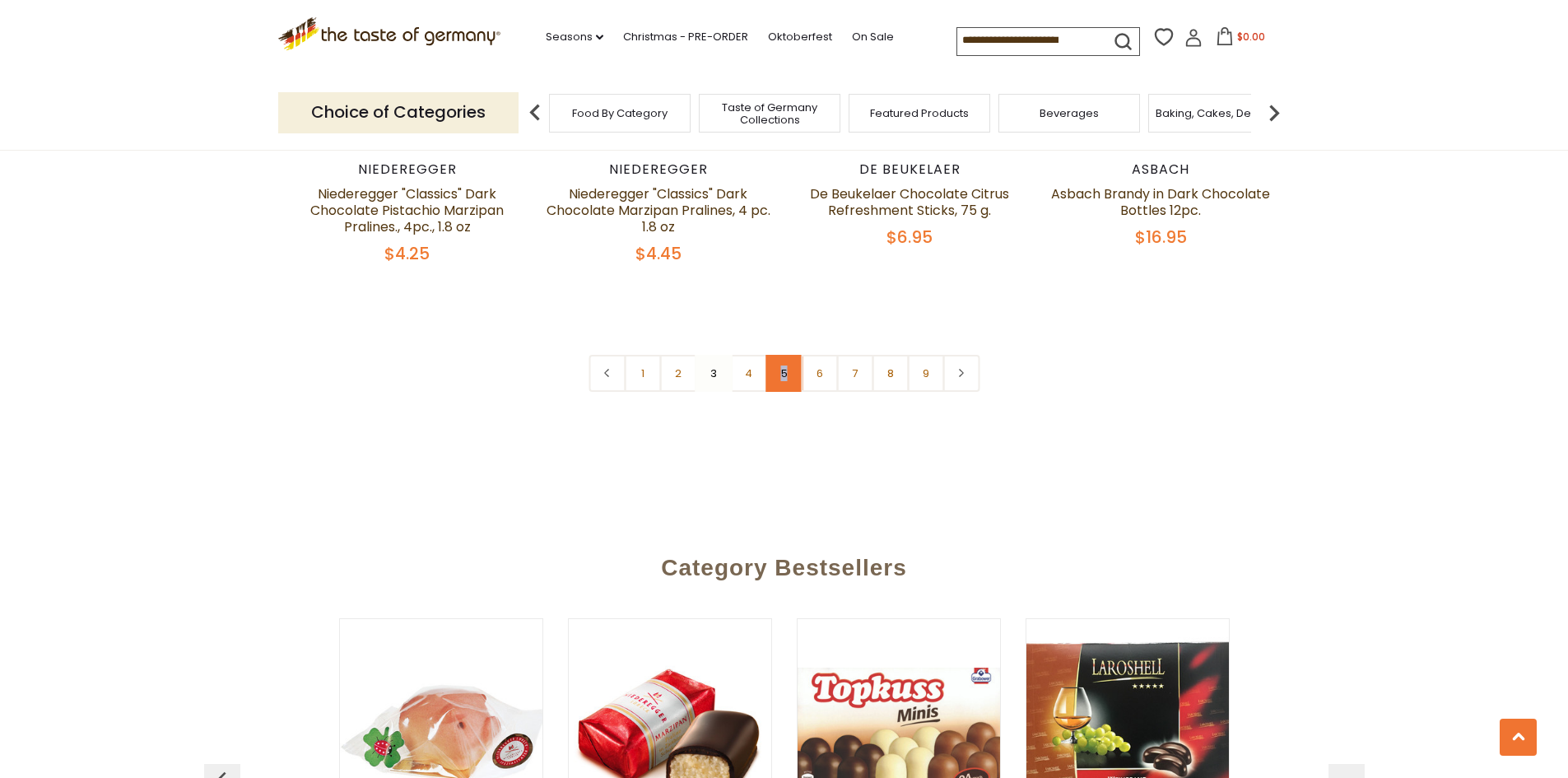
click at [784, 355] on link "5" at bounding box center [784, 373] width 37 height 37
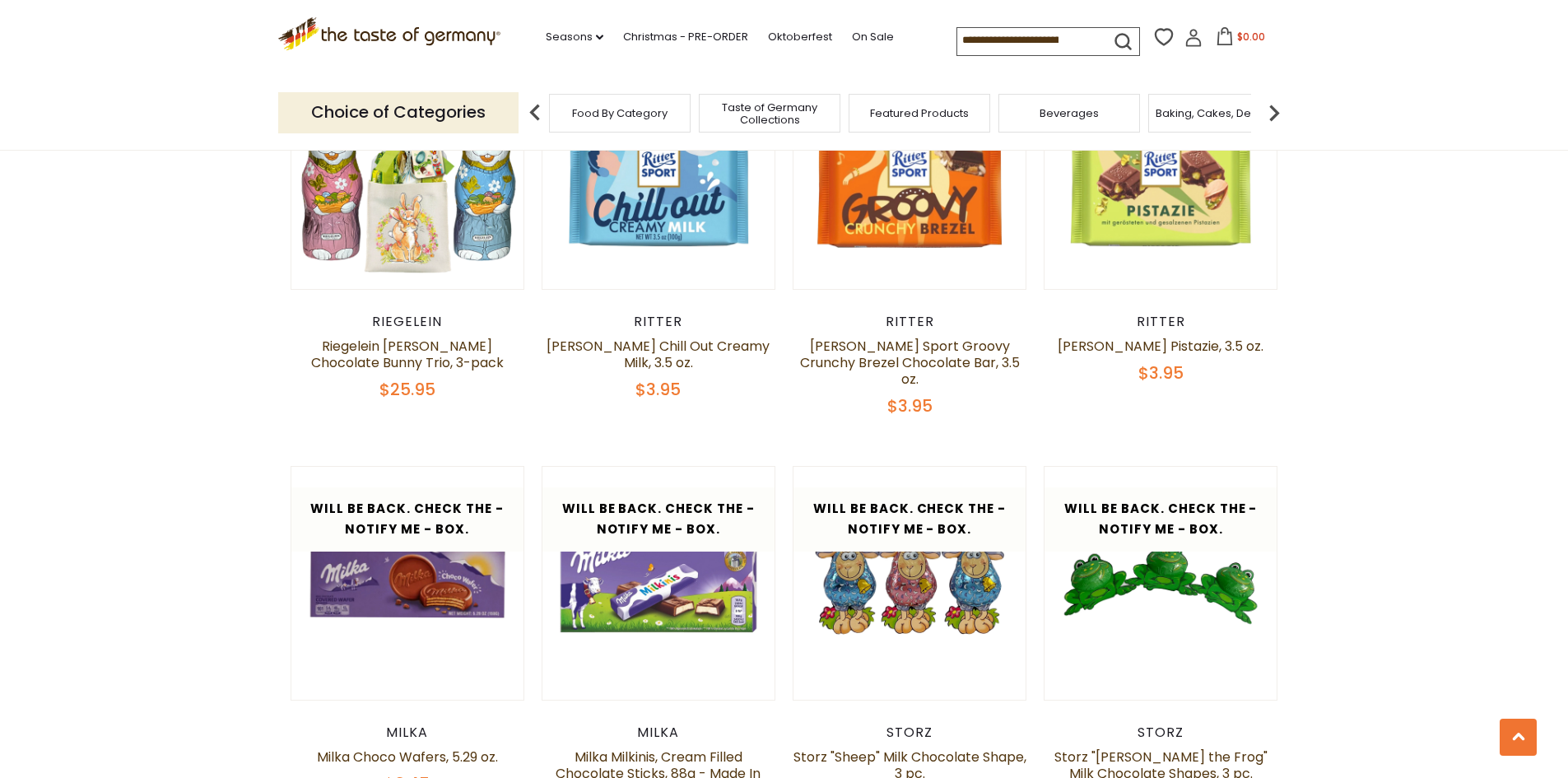
scroll to position [2541, 0]
